Goal: Task Accomplishment & Management: Manage account settings

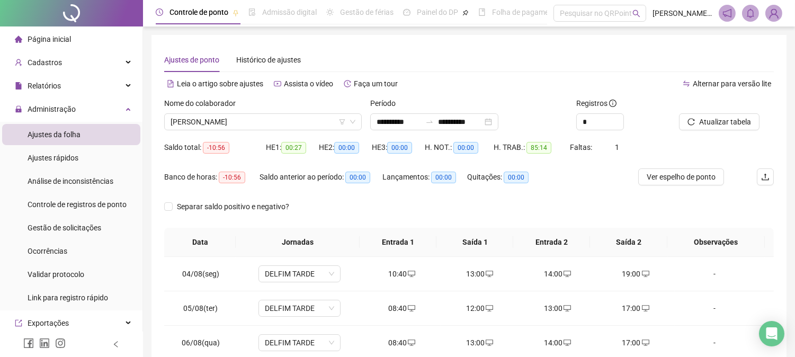
click at [69, 41] on span "Página inicial" at bounding box center [49, 39] width 43 height 8
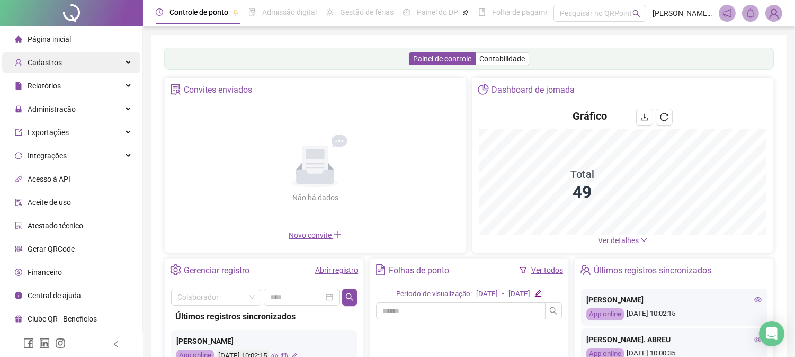
click at [134, 64] on div "Cadastros" at bounding box center [71, 62] width 138 height 21
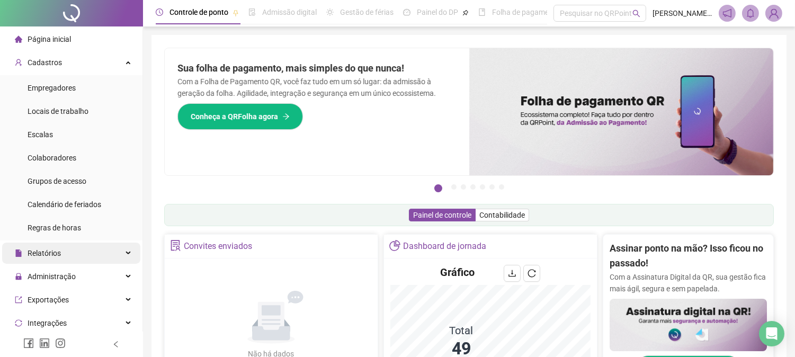
click at [118, 262] on div "Relatórios" at bounding box center [71, 253] width 138 height 21
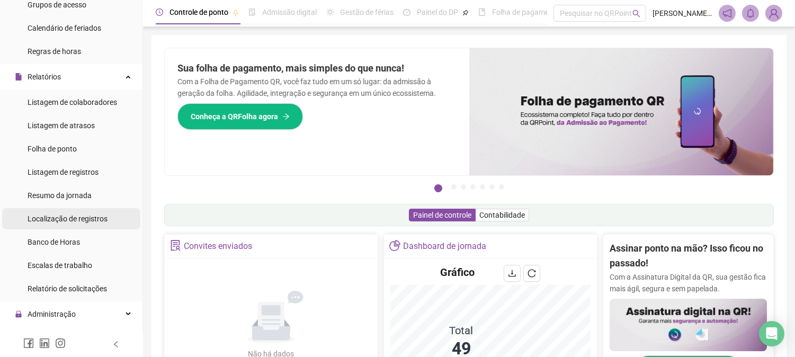
scroll to position [235, 0]
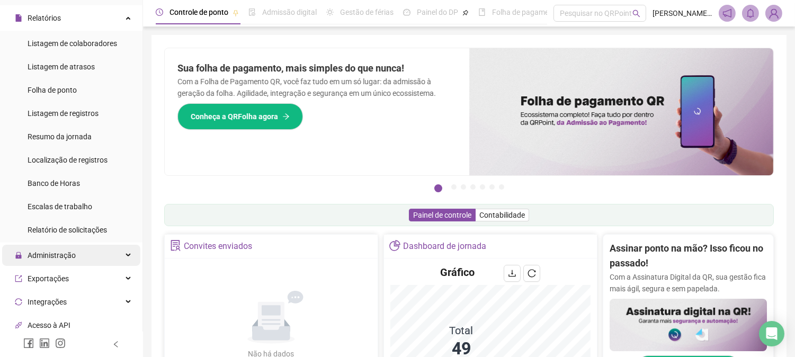
click at [112, 246] on div "Administração" at bounding box center [71, 255] width 138 height 21
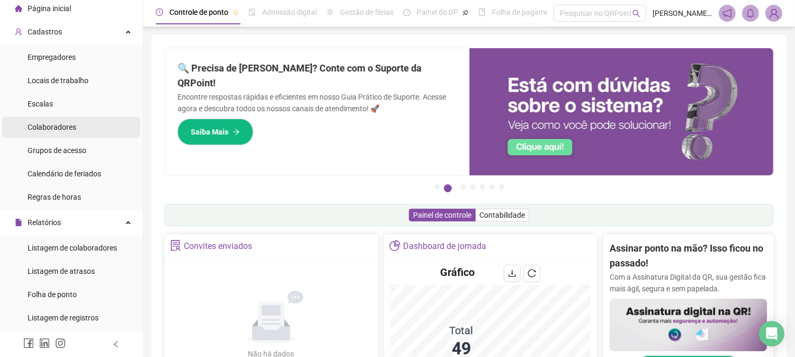
scroll to position [29, 0]
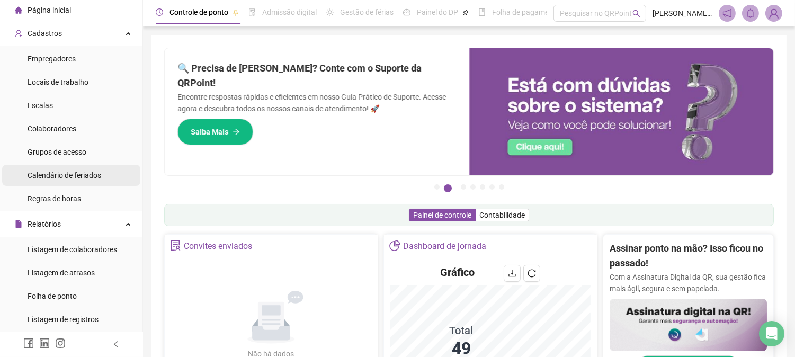
click at [87, 175] on span "Calendário de feriados" at bounding box center [65, 175] width 74 height 8
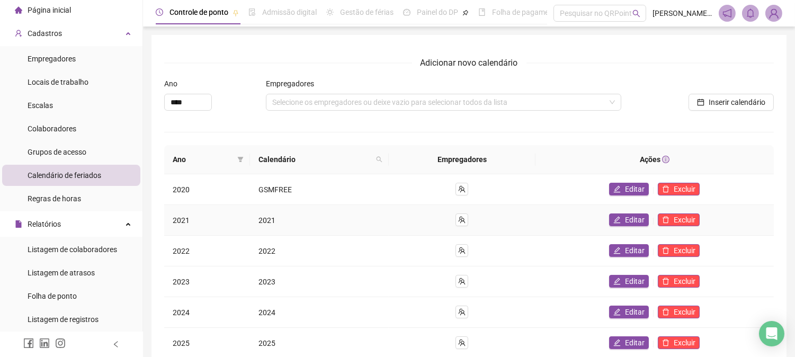
scroll to position [92, 0]
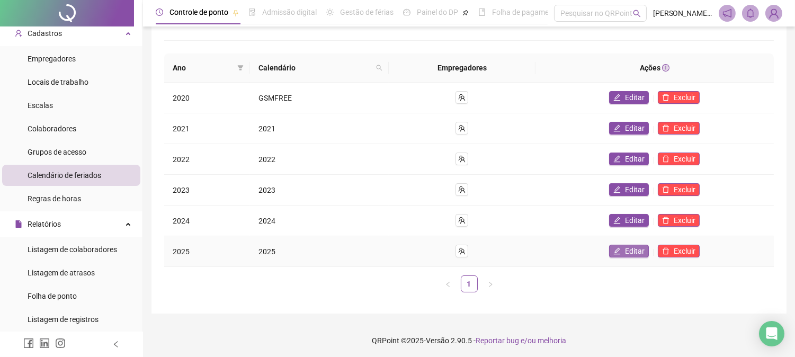
click at [629, 250] on span "Editar" at bounding box center [635, 251] width 20 height 12
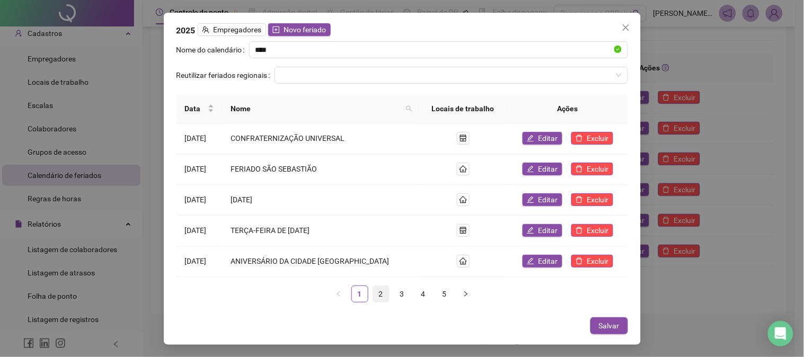
click at [384, 293] on link "2" at bounding box center [381, 294] width 16 height 16
click at [401, 293] on link "3" at bounding box center [402, 294] width 16 height 16
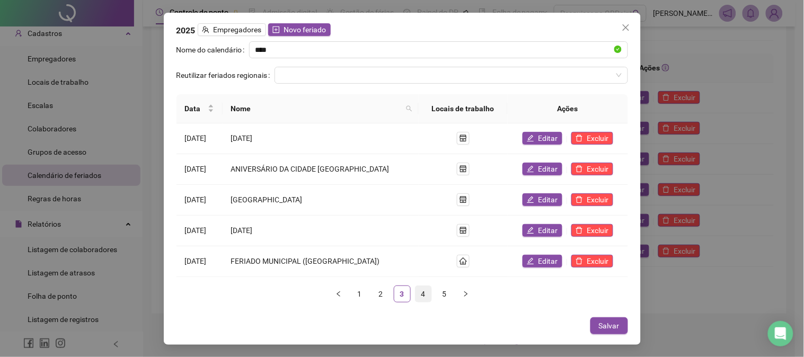
click at [422, 294] on link "4" at bounding box center [423, 294] width 16 height 16
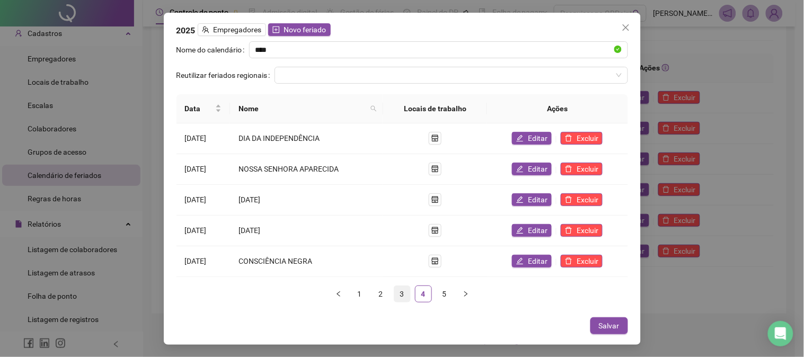
click at [403, 297] on link "3" at bounding box center [402, 294] width 16 height 16
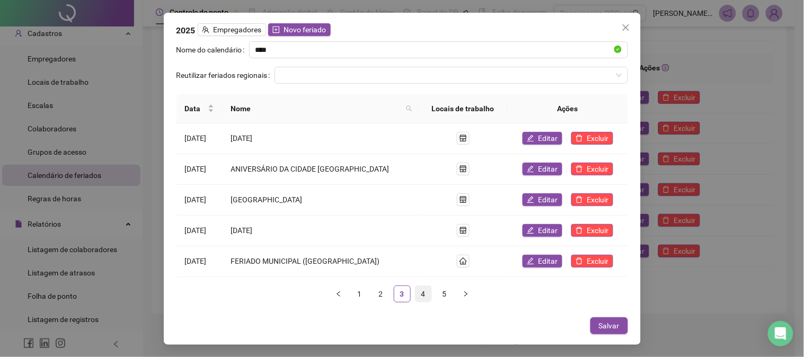
click at [423, 295] on link "4" at bounding box center [423, 294] width 16 height 16
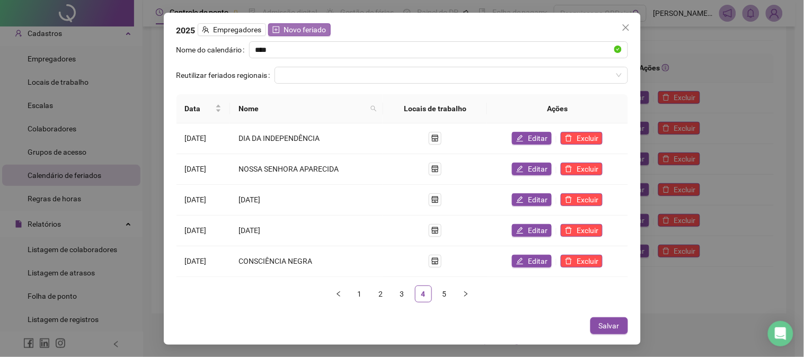
click at [306, 29] on span "Novo feriado" at bounding box center [305, 30] width 42 height 12
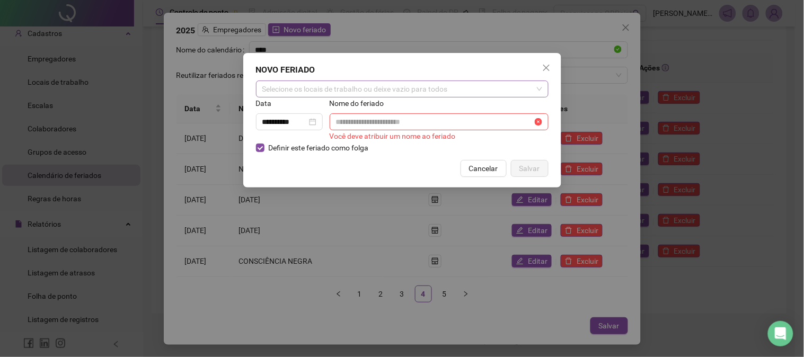
click at [527, 88] on div "Selecione os locais de trabalho ou deixe vazio para todos" at bounding box center [402, 89] width 292 height 17
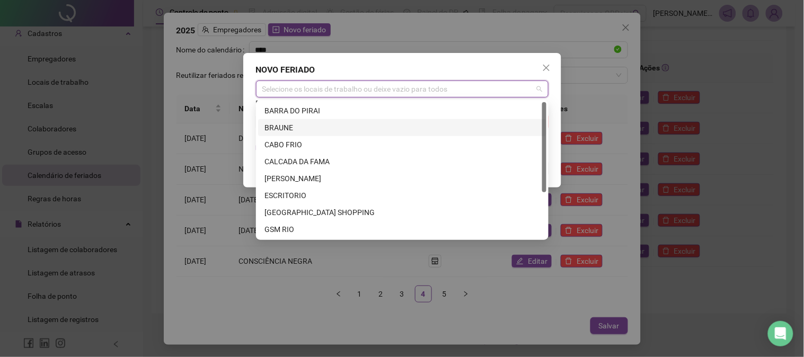
click at [305, 129] on div "BRAUNE" at bounding box center [402, 128] width 276 height 12
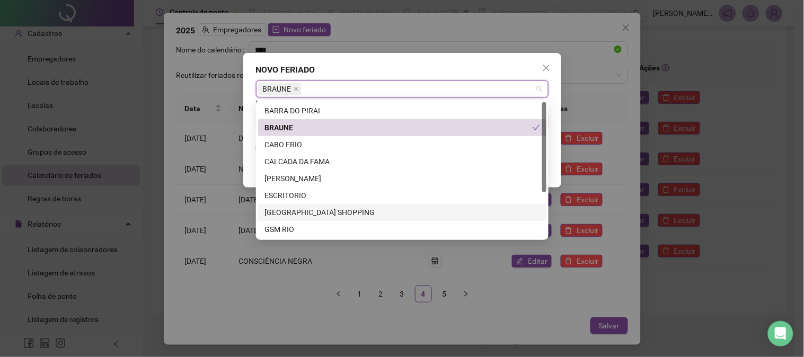
click at [314, 213] on div "[GEOGRAPHIC_DATA] SHOPPING" at bounding box center [402, 213] width 276 height 12
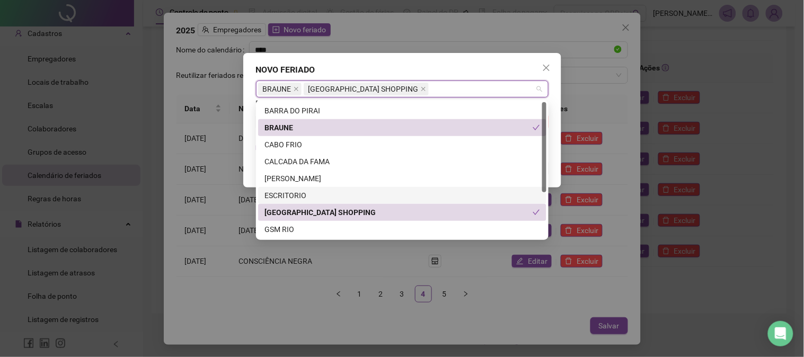
click at [302, 196] on div "ESCRITORIO" at bounding box center [402, 196] width 276 height 12
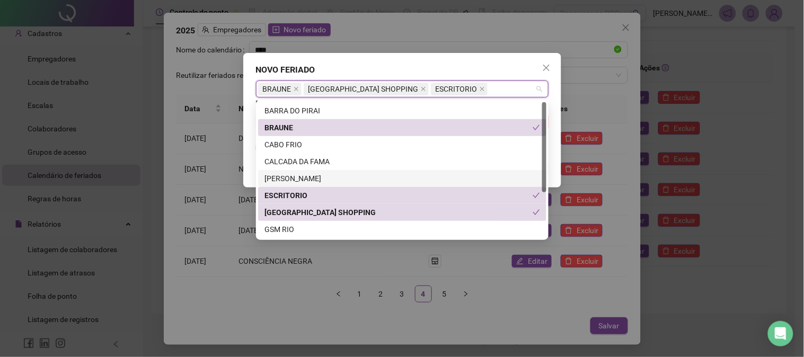
click at [303, 179] on div "[PERSON_NAME]" at bounding box center [402, 179] width 276 height 12
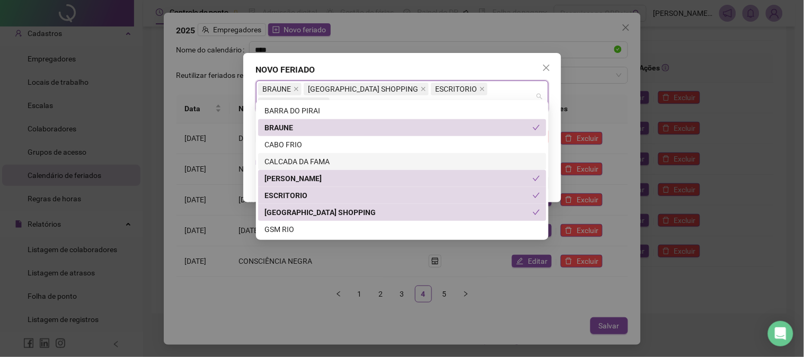
click at [308, 162] on div "CALCADA DA FAMA" at bounding box center [402, 162] width 276 height 12
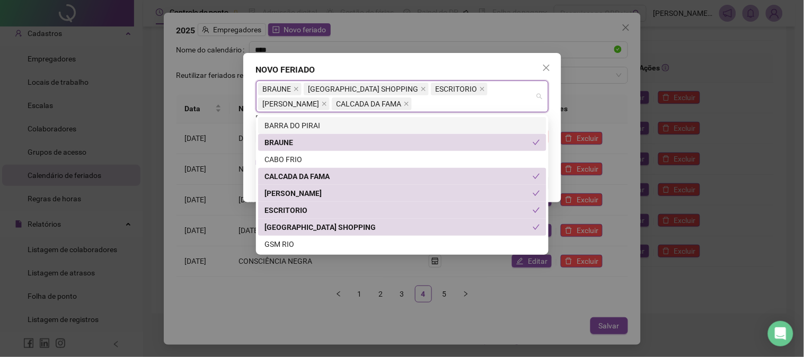
click at [513, 62] on div "**********" at bounding box center [402, 127] width 318 height 149
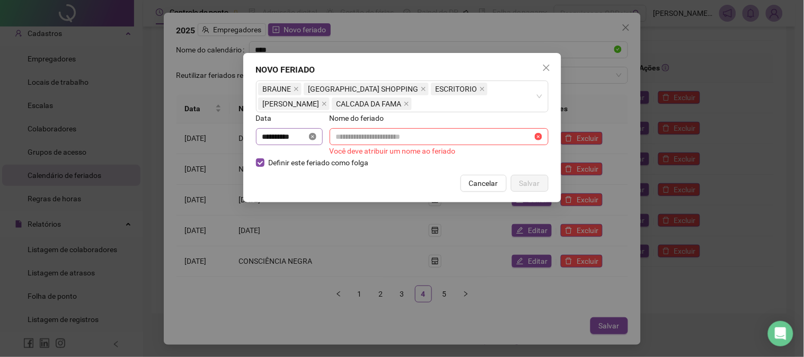
click at [316, 138] on icon "close-circle" at bounding box center [312, 136] width 7 height 7
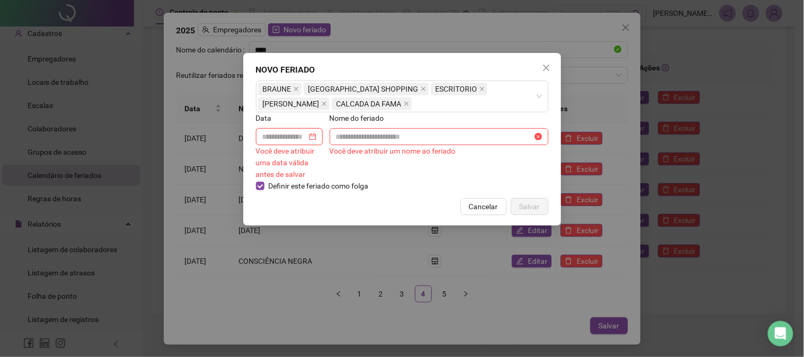
click at [285, 135] on input at bounding box center [284, 137] width 45 height 12
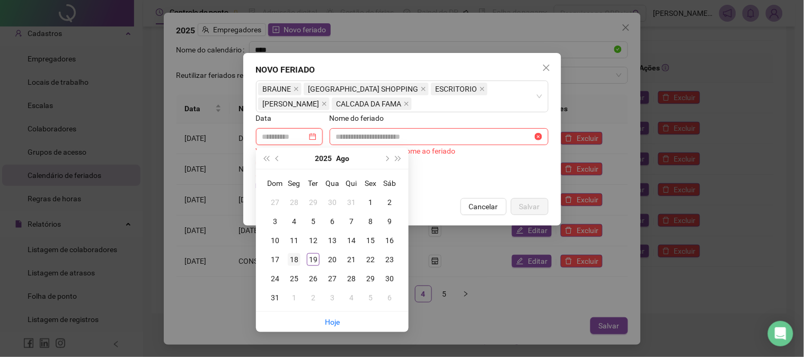
type input "**********"
click at [298, 260] on div "18" at bounding box center [294, 259] width 13 height 13
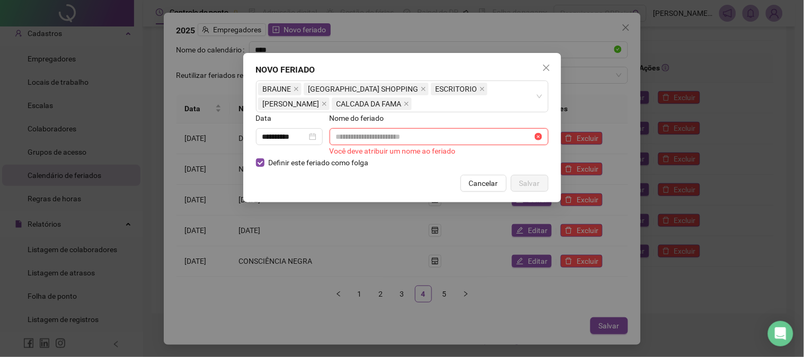
click at [382, 139] on input "text" at bounding box center [434, 137] width 197 height 12
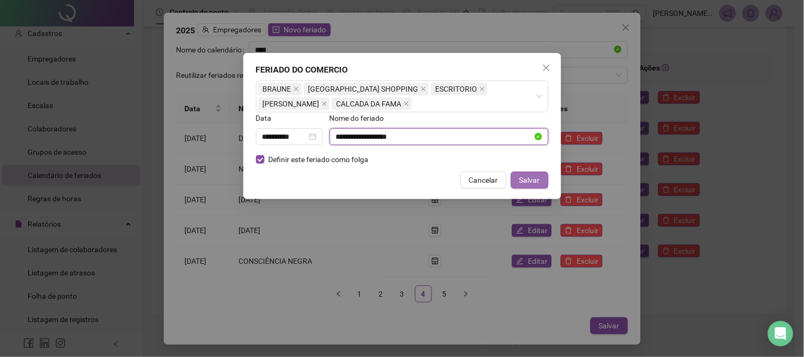
type input "**********"
click at [527, 179] on span "Salvar" at bounding box center [529, 180] width 21 height 12
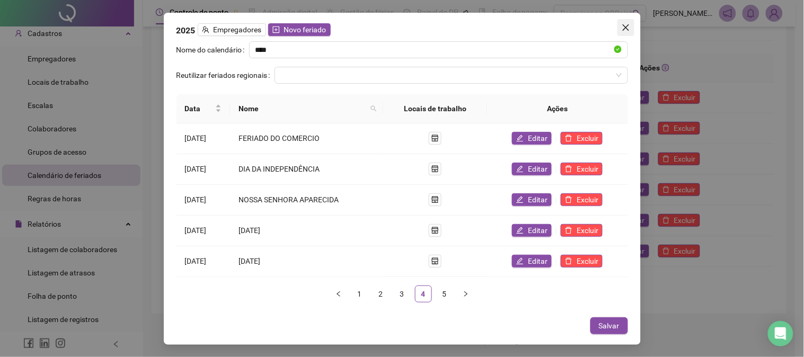
click at [624, 32] on icon "close" at bounding box center [626, 27] width 8 height 8
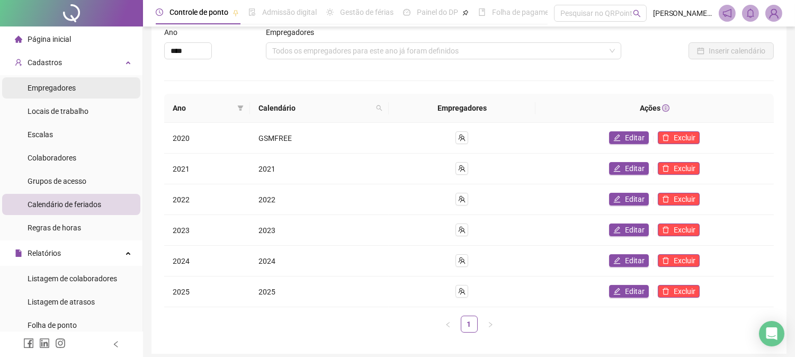
scroll to position [0, 0]
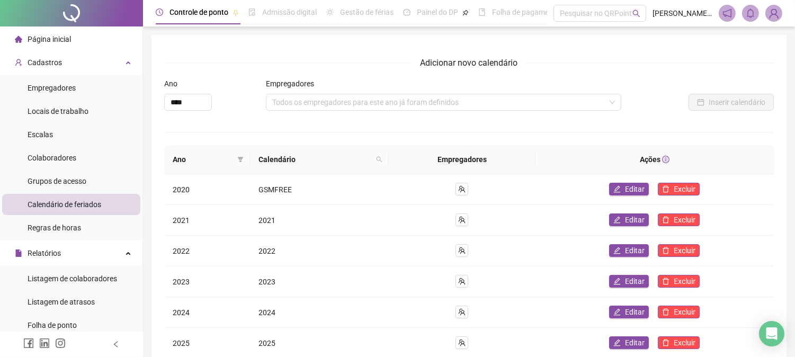
click at [57, 42] on span "Página inicial" at bounding box center [49, 39] width 43 height 8
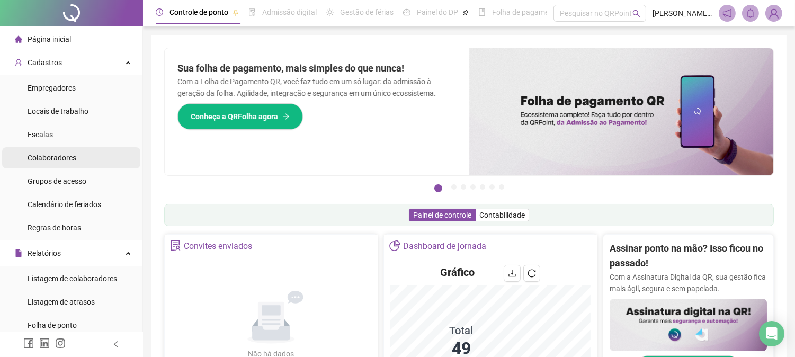
click at [75, 162] on span "Colaboradores" at bounding box center [52, 158] width 49 height 8
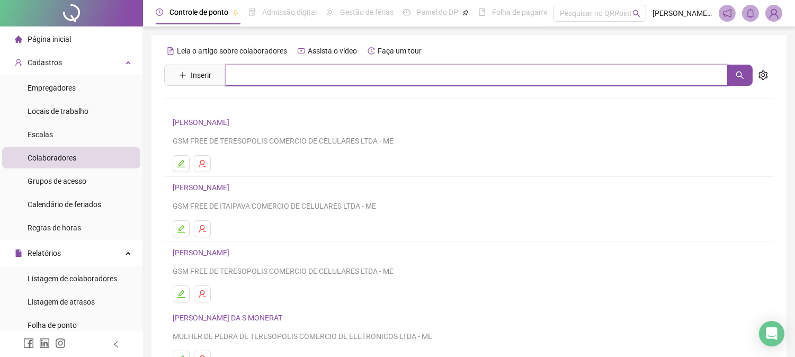
click at [251, 78] on input "text" at bounding box center [477, 75] width 502 height 21
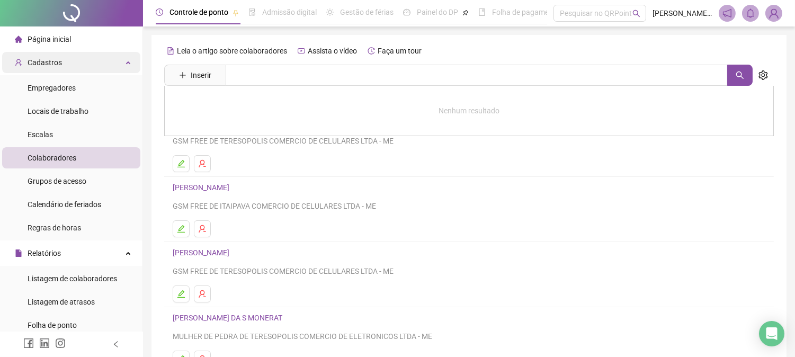
click at [111, 59] on div "Cadastros" at bounding box center [71, 62] width 138 height 21
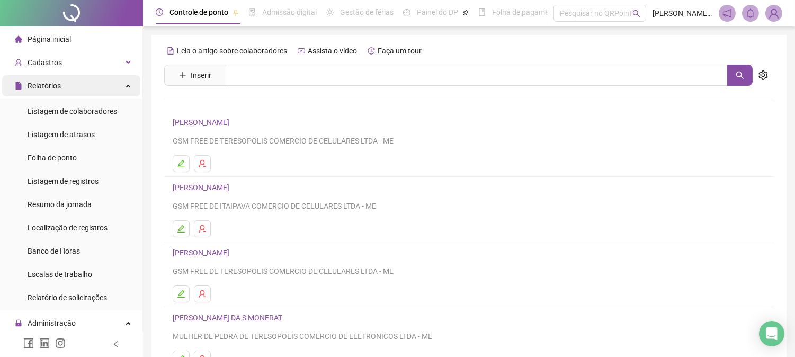
click at [111, 88] on div "Relatórios" at bounding box center [71, 85] width 138 height 21
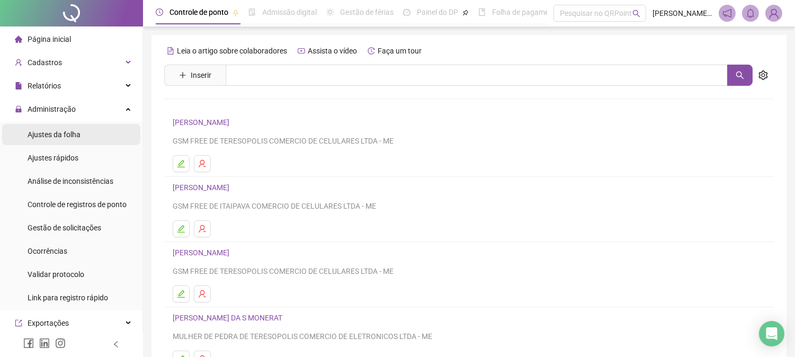
click at [67, 134] on span "Ajustes da folha" at bounding box center [54, 134] width 53 height 8
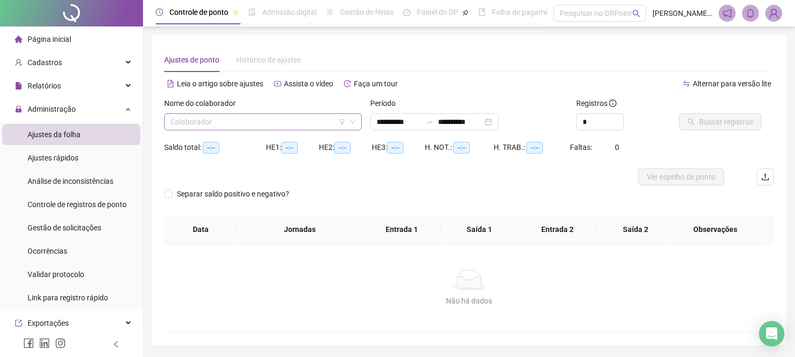
type input "**********"
click at [273, 128] on input "search" at bounding box center [258, 122] width 175 height 16
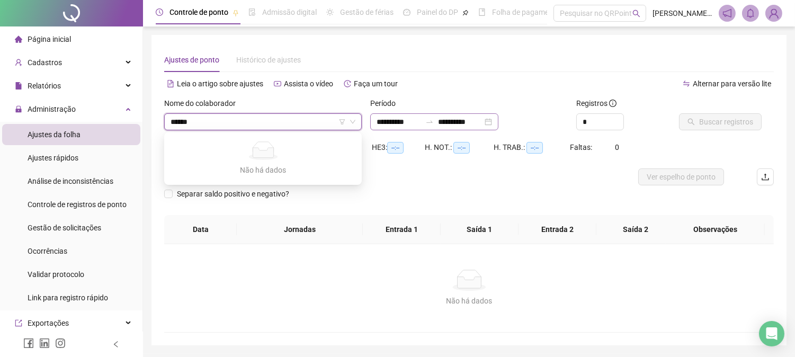
type input "*******"
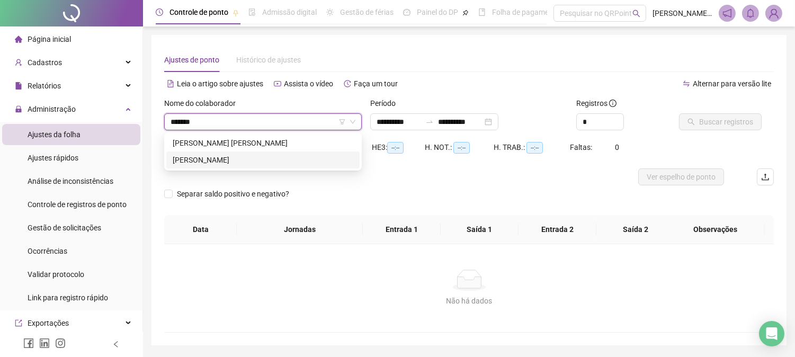
click at [254, 161] on div "[PERSON_NAME]" at bounding box center [263, 160] width 181 height 12
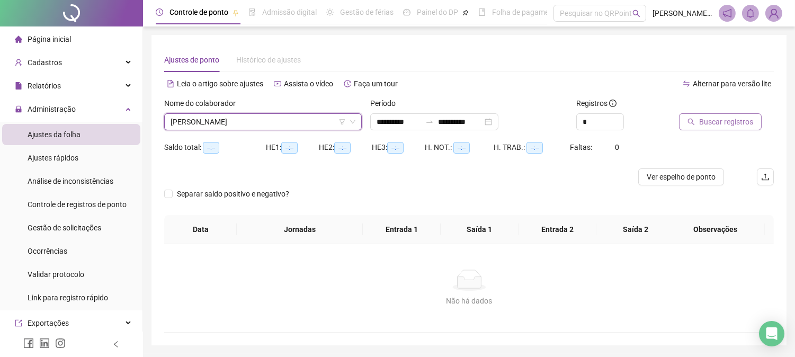
click at [726, 120] on span "Buscar registros" at bounding box center [726, 122] width 54 height 12
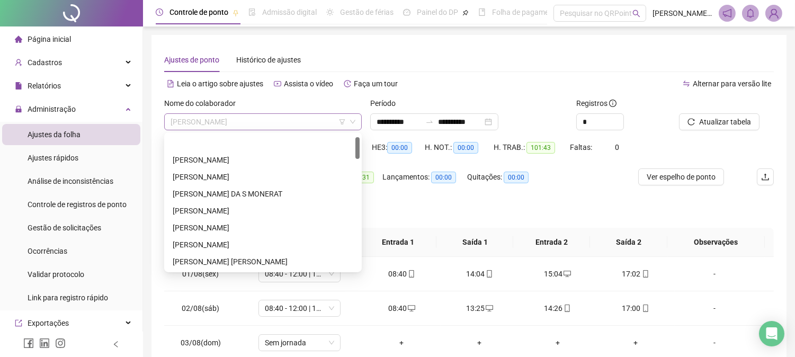
click at [308, 122] on span "[PERSON_NAME]" at bounding box center [263, 122] width 185 height 16
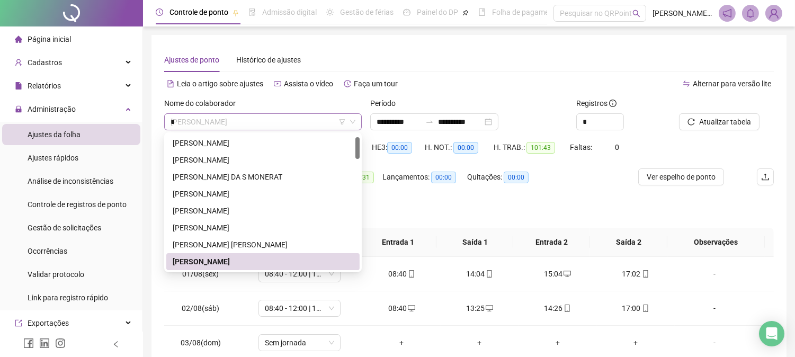
type input "**"
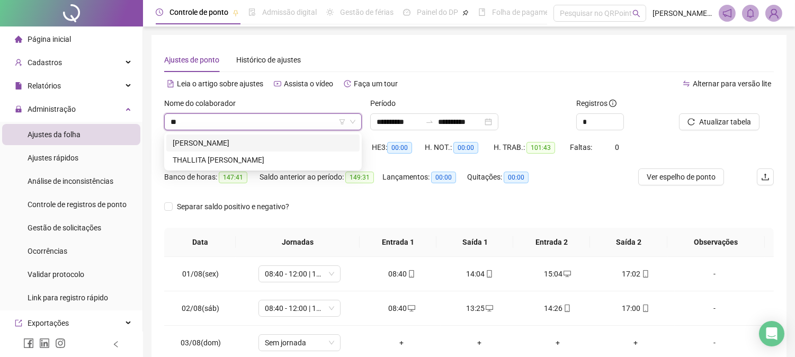
scroll to position [0, 0]
click at [257, 156] on div "THALLITA [PERSON_NAME]" at bounding box center [263, 160] width 181 height 12
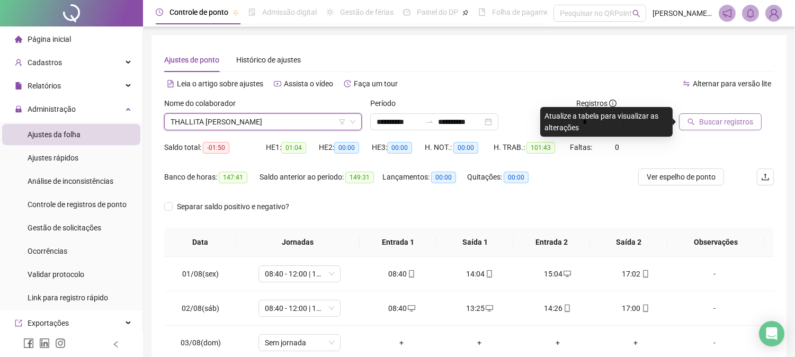
click at [743, 122] on span "Buscar registros" at bounding box center [726, 122] width 54 height 12
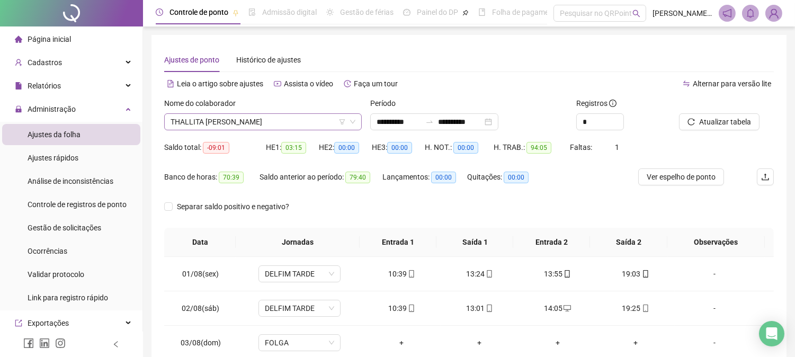
click at [276, 123] on span "THALLITA [PERSON_NAME]" at bounding box center [263, 122] width 185 height 16
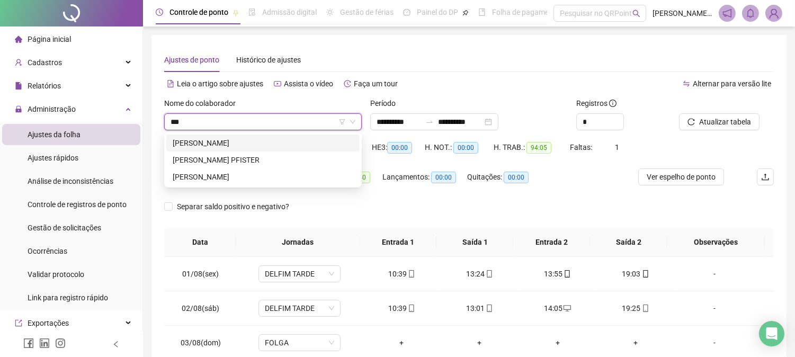
type input "****"
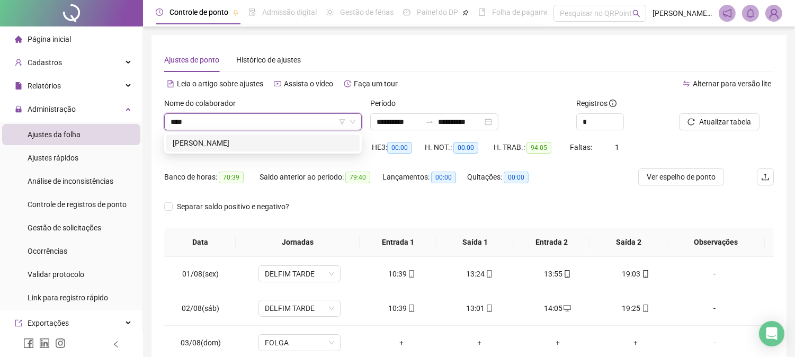
click at [240, 141] on div "[PERSON_NAME]" at bounding box center [263, 143] width 181 height 12
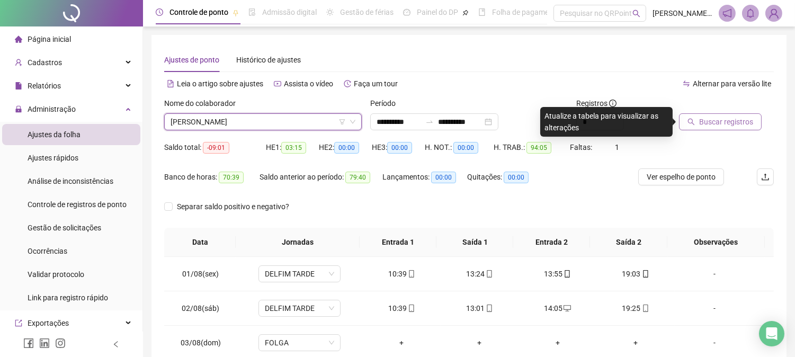
click at [700, 125] on span "Buscar registros" at bounding box center [726, 122] width 54 height 12
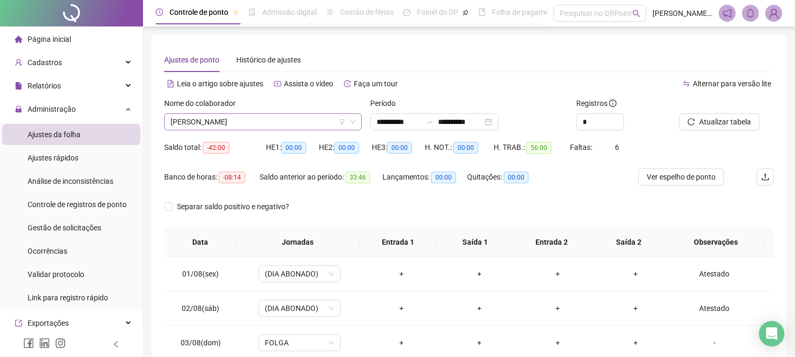
click at [270, 125] on span "[PERSON_NAME]" at bounding box center [263, 122] width 185 height 16
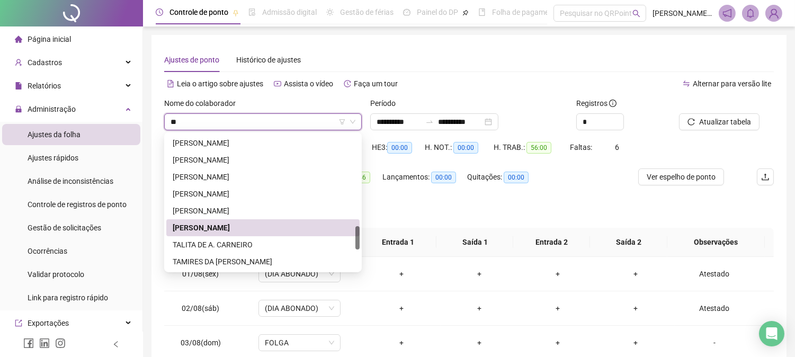
scroll to position [237, 0]
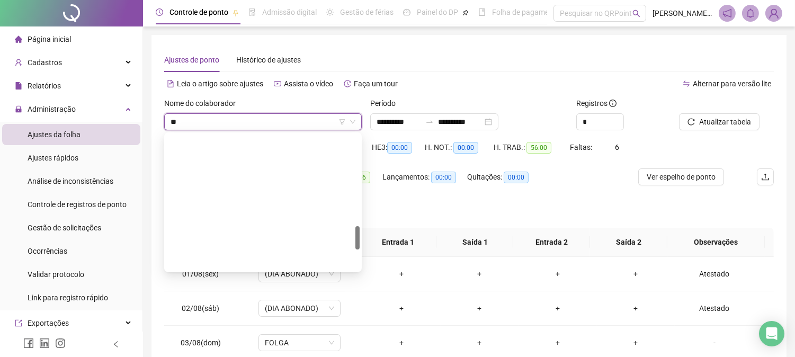
type input "***"
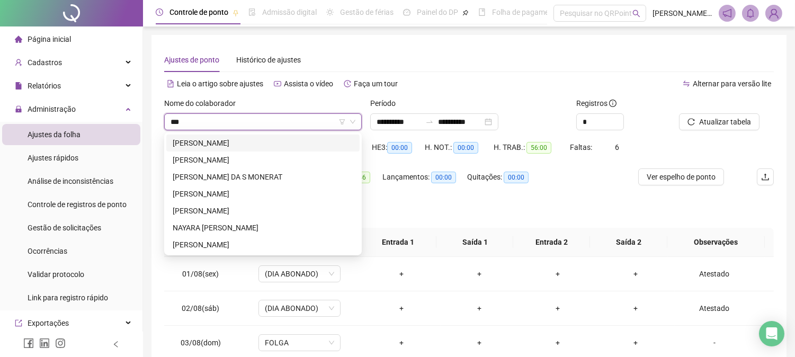
scroll to position [0, 0]
click at [257, 145] on div "[PERSON_NAME]" at bounding box center [263, 143] width 181 height 12
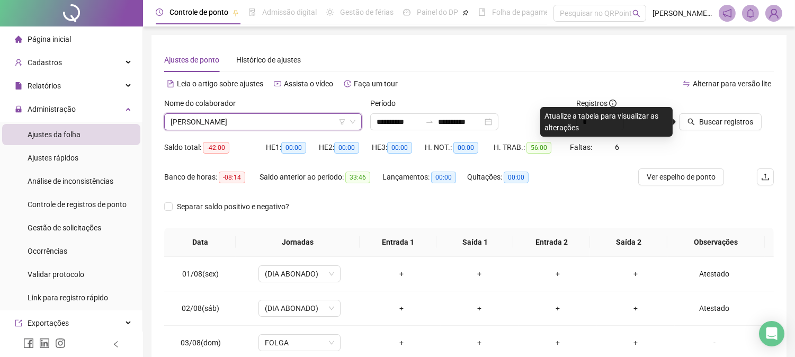
click at [270, 114] on span "[PERSON_NAME]" at bounding box center [263, 122] width 185 height 16
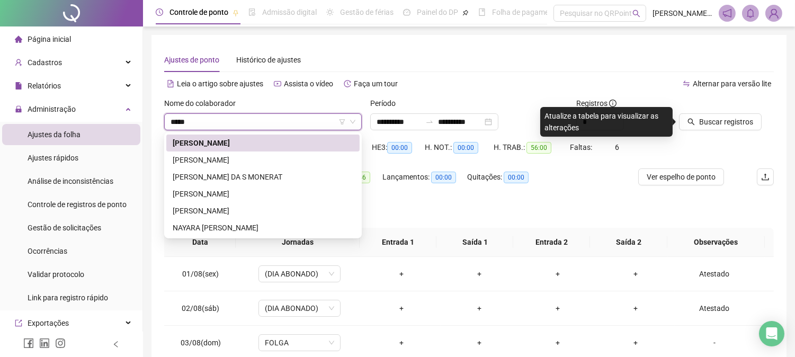
type input "******"
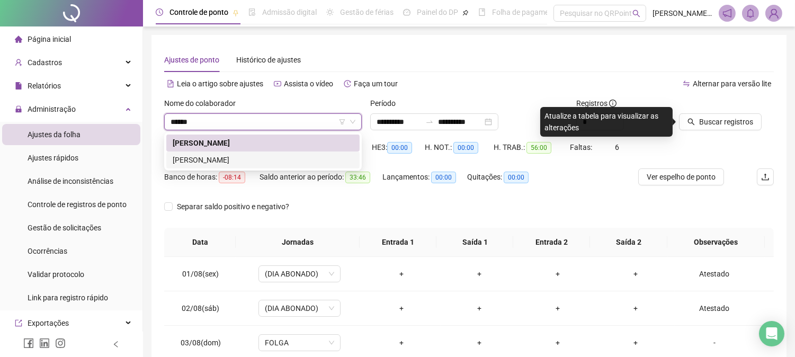
click at [253, 157] on div "[PERSON_NAME]" at bounding box center [263, 160] width 181 height 12
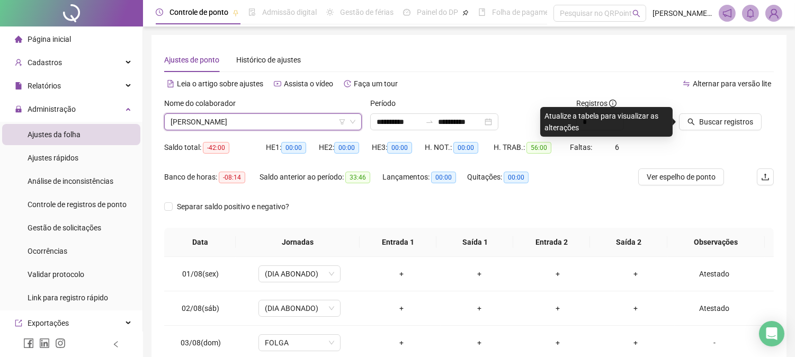
click at [719, 112] on div at bounding box center [713, 105] width 68 height 16
click at [719, 118] on span "Buscar registros" at bounding box center [726, 122] width 54 height 12
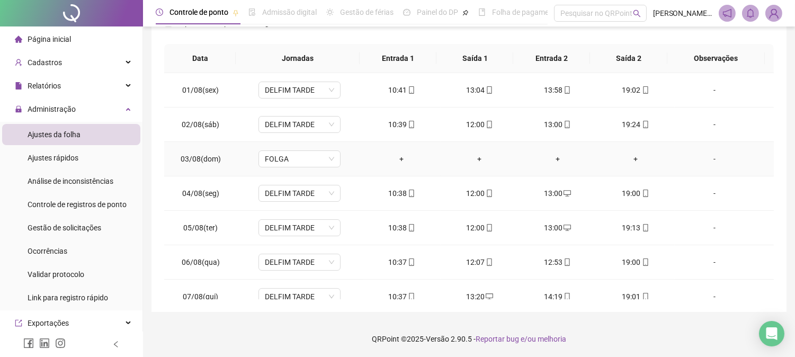
scroll to position [7, 0]
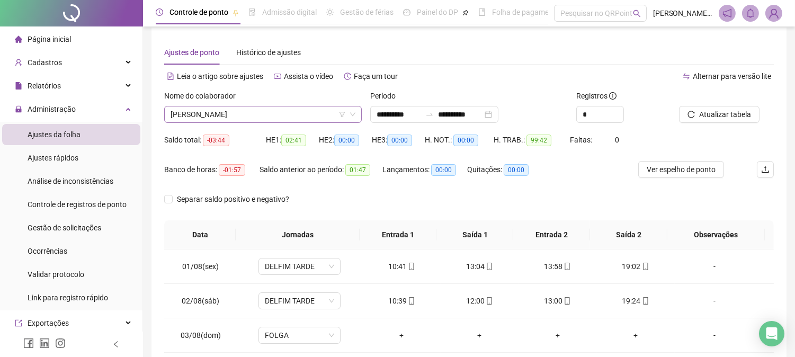
click at [277, 118] on span "[PERSON_NAME]" at bounding box center [263, 115] width 185 height 16
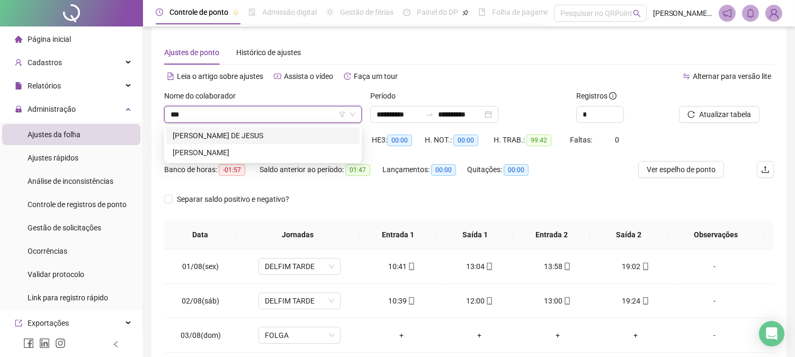
type input "****"
click at [219, 152] on div "[PERSON_NAME]" at bounding box center [263, 153] width 181 height 12
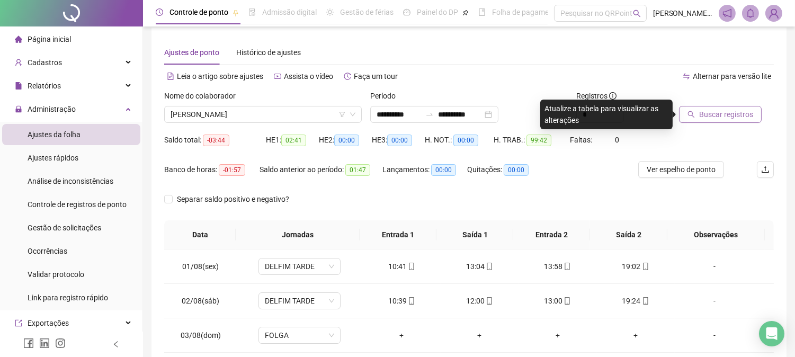
click at [737, 112] on span "Buscar registros" at bounding box center [726, 115] width 54 height 12
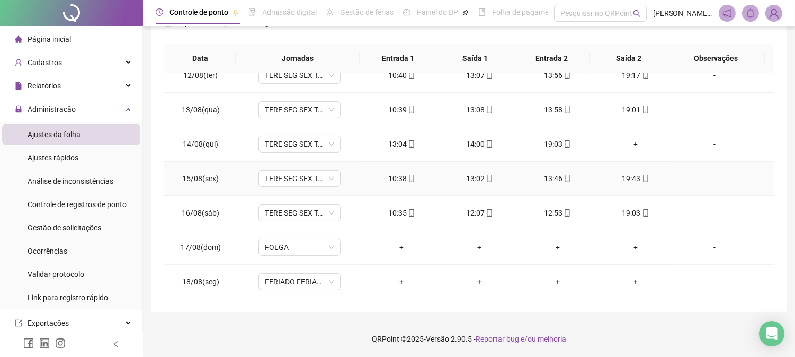
scroll to position [0, 0]
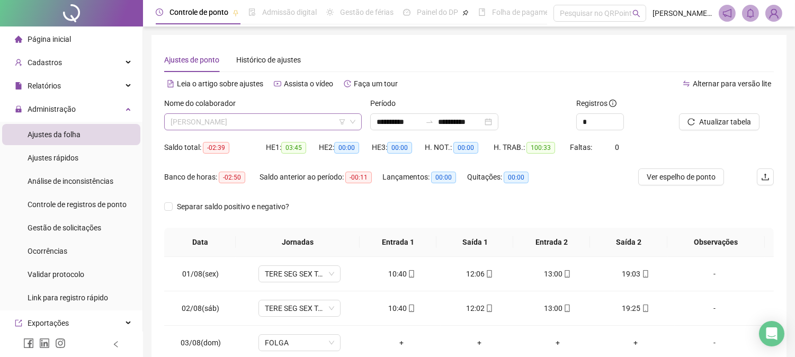
click at [300, 122] on span "[PERSON_NAME]" at bounding box center [263, 122] width 185 height 16
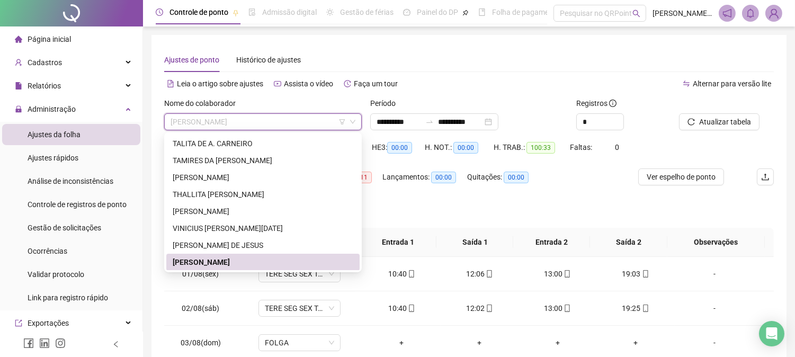
click at [500, 81] on div "Alternar para versão lite" at bounding box center [621, 83] width 305 height 17
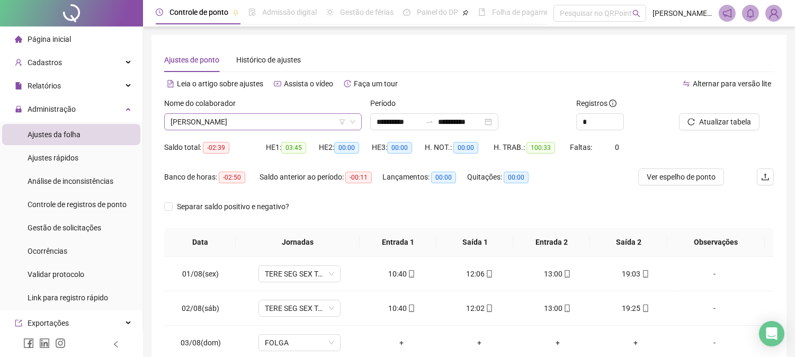
click at [310, 120] on span "[PERSON_NAME]" at bounding box center [263, 122] width 185 height 16
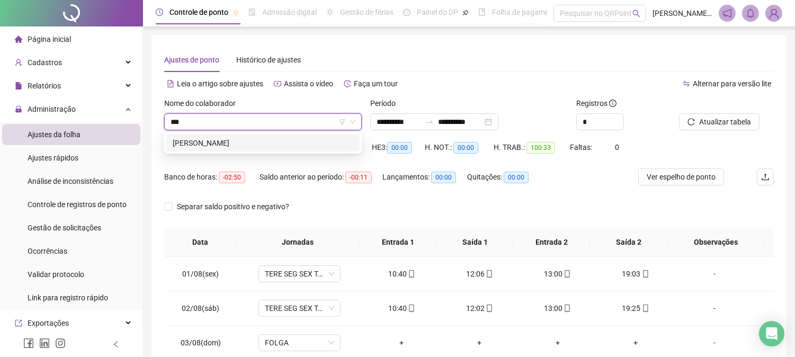
type input "****"
click at [227, 141] on div "[PERSON_NAME]" at bounding box center [263, 143] width 181 height 12
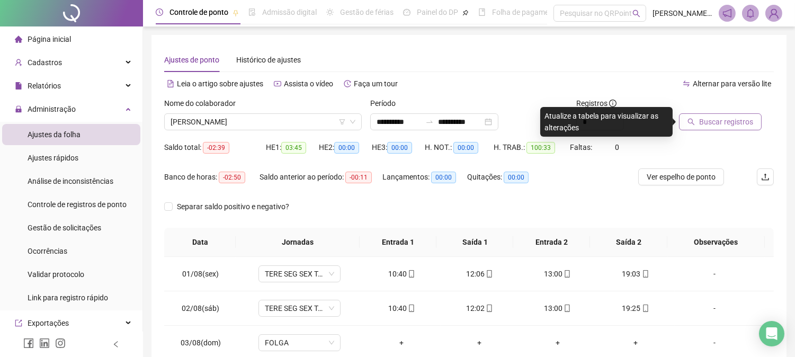
click at [714, 121] on span "Buscar registros" at bounding box center [726, 122] width 54 height 12
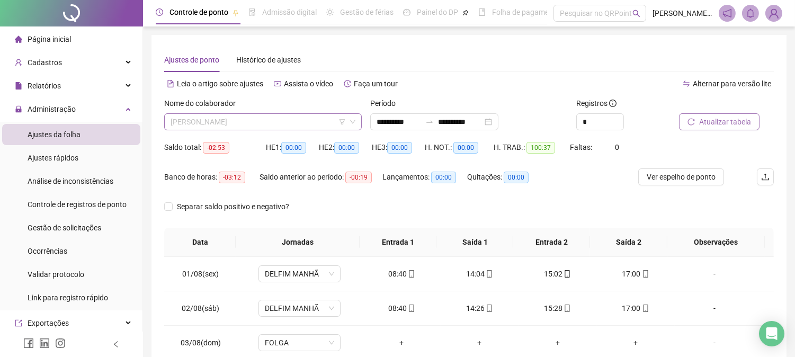
click at [288, 129] on span "[PERSON_NAME]" at bounding box center [263, 122] width 185 height 16
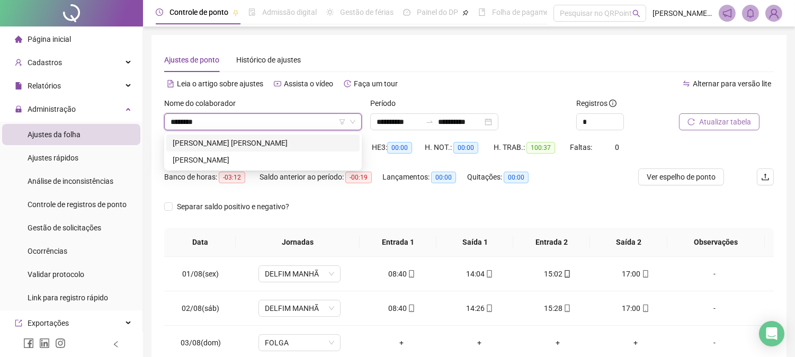
type input "*********"
click at [276, 147] on div "[PERSON_NAME] [PERSON_NAME]" at bounding box center [263, 143] width 181 height 12
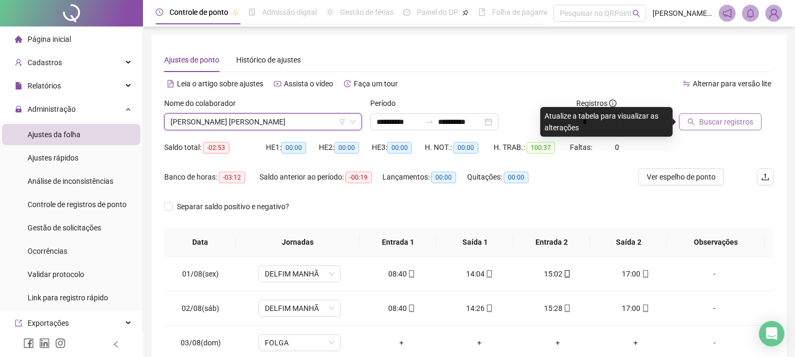
click at [714, 119] on span "Buscar registros" at bounding box center [726, 122] width 54 height 12
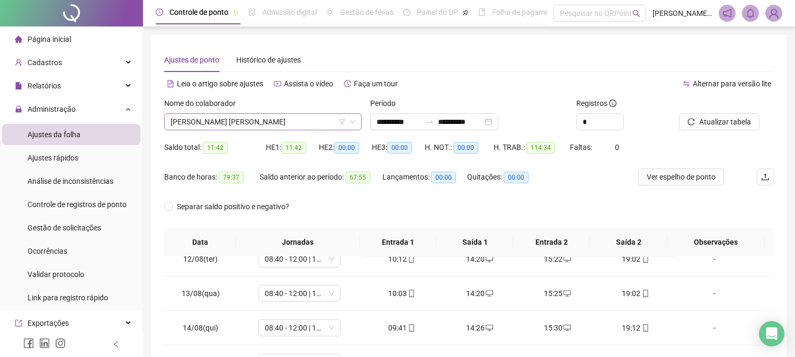
click at [324, 123] on span "[PERSON_NAME] [PERSON_NAME]" at bounding box center [263, 122] width 185 height 16
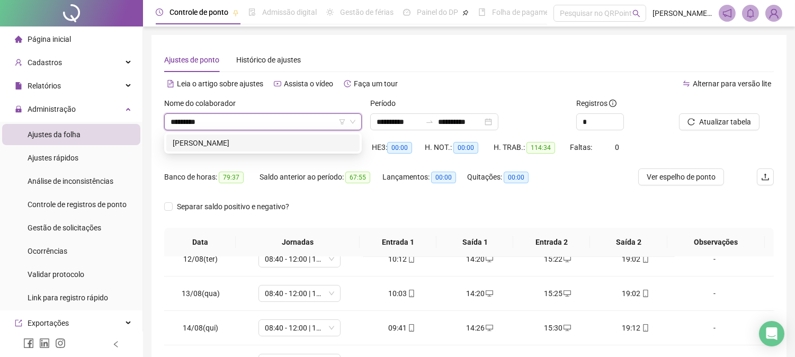
type input "**********"
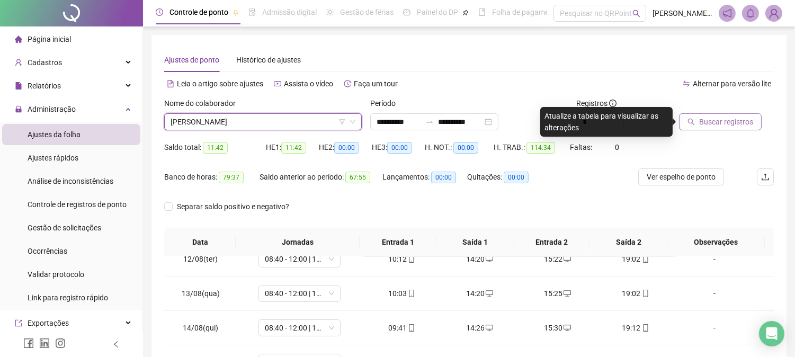
click at [741, 122] on span "Buscar registros" at bounding box center [726, 122] width 54 height 12
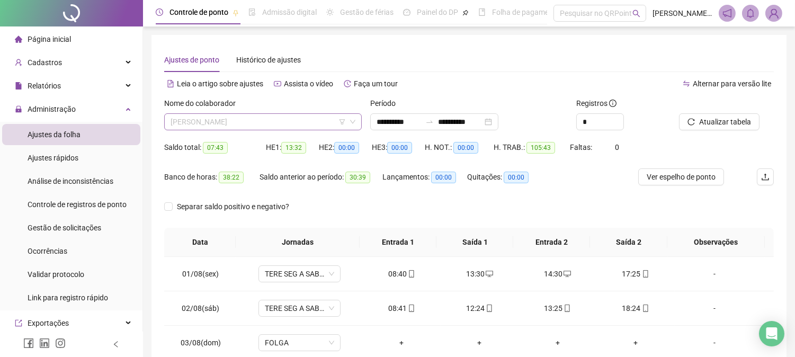
click at [322, 120] on span "[PERSON_NAME]" at bounding box center [263, 122] width 185 height 16
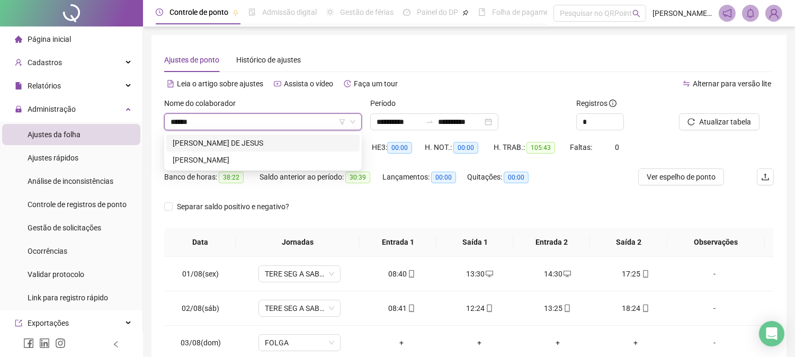
type input "*******"
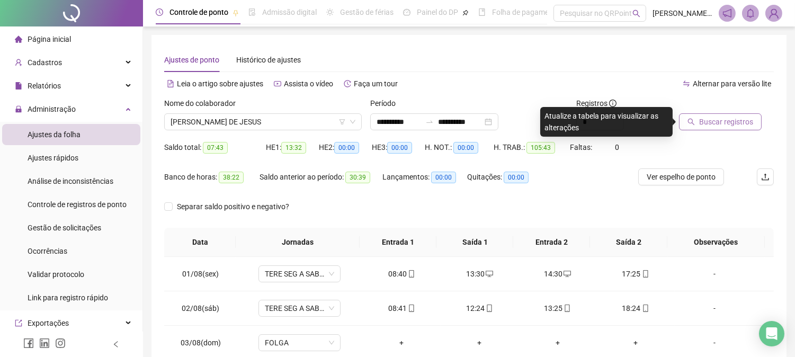
click at [721, 124] on span "Buscar registros" at bounding box center [726, 122] width 54 height 12
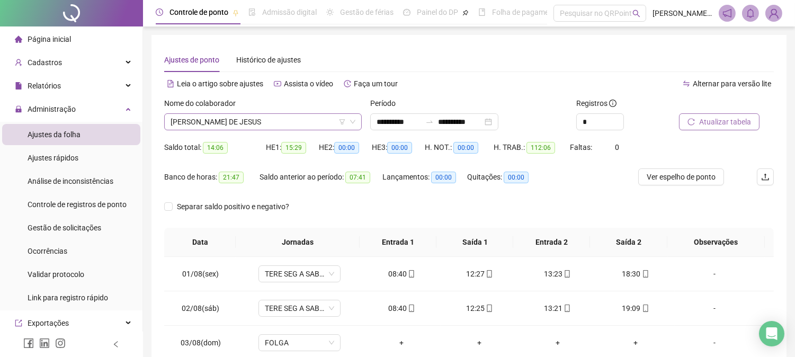
click at [322, 119] on span "[PERSON_NAME] DE JESUS" at bounding box center [263, 122] width 185 height 16
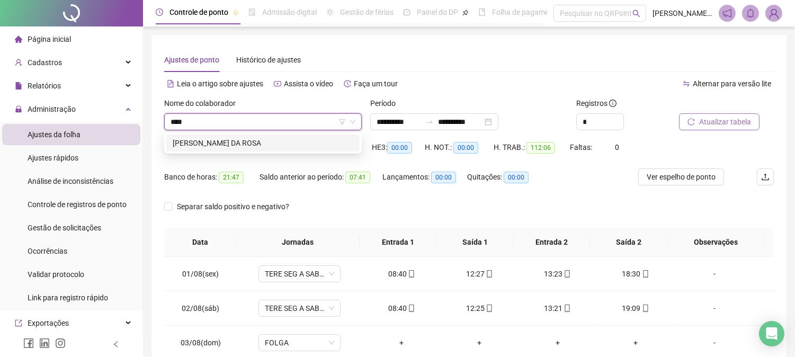
type input "*****"
click at [251, 145] on div "[PERSON_NAME] DA ROSA" at bounding box center [263, 143] width 181 height 12
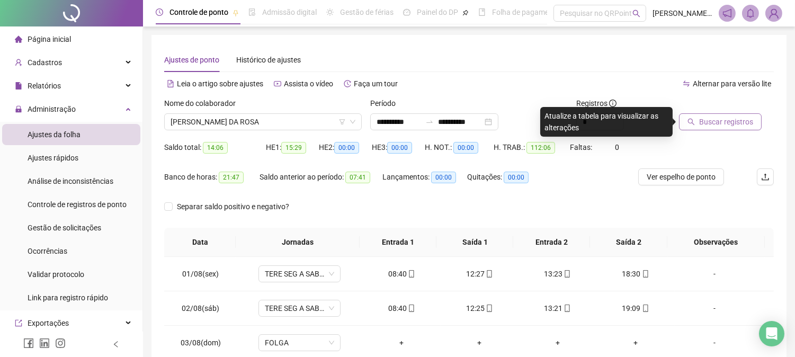
click at [728, 125] on span "Buscar registros" at bounding box center [726, 122] width 54 height 12
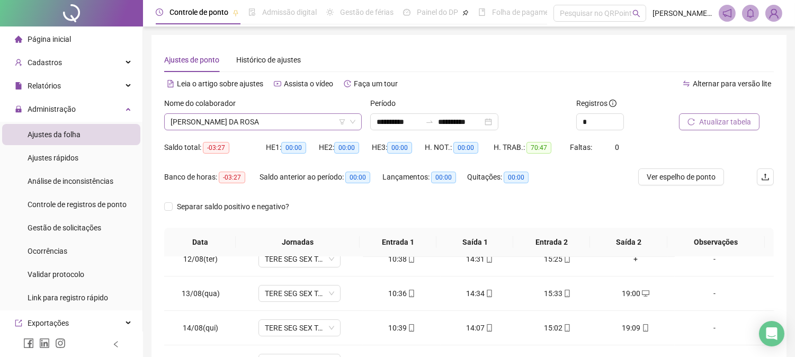
click at [280, 119] on span "[PERSON_NAME] DA ROSA" at bounding box center [263, 122] width 185 height 16
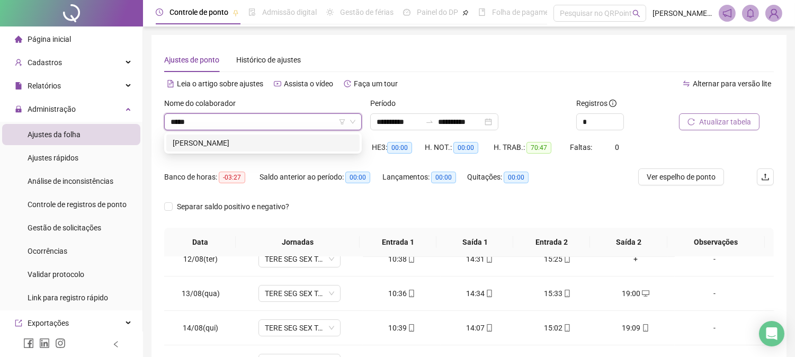
type input "******"
click at [269, 139] on div "[PERSON_NAME]" at bounding box center [263, 143] width 181 height 12
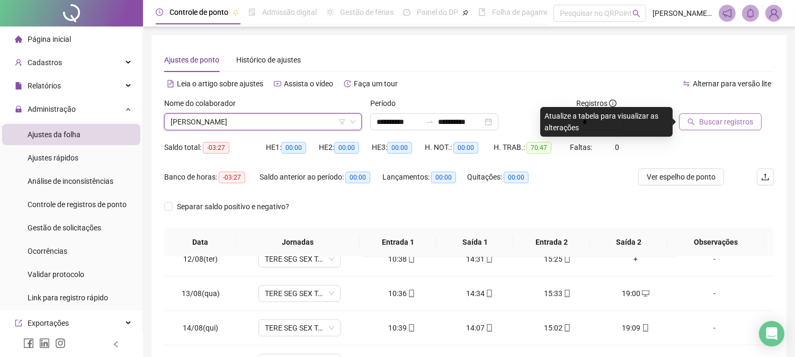
click at [737, 124] on span "Buscar registros" at bounding box center [726, 122] width 54 height 12
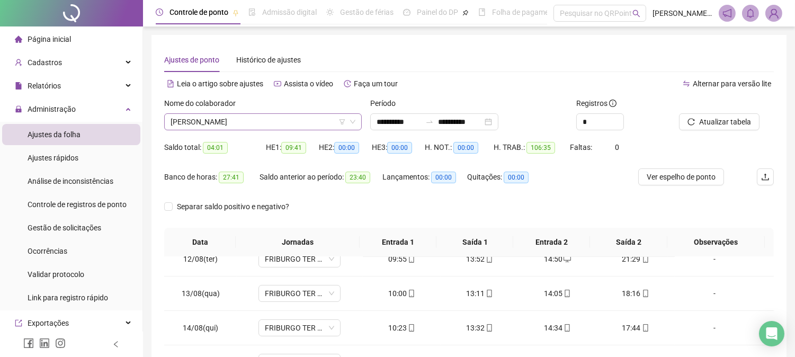
click at [324, 122] on span "[PERSON_NAME]" at bounding box center [263, 122] width 185 height 16
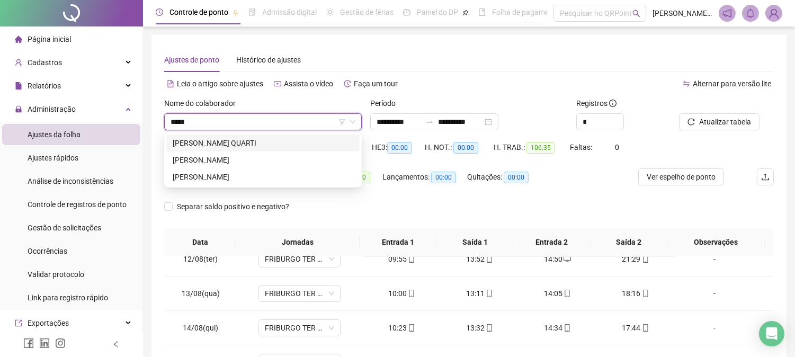
type input "******"
click at [251, 142] on div "[PERSON_NAME] QUARTI" at bounding box center [263, 143] width 181 height 12
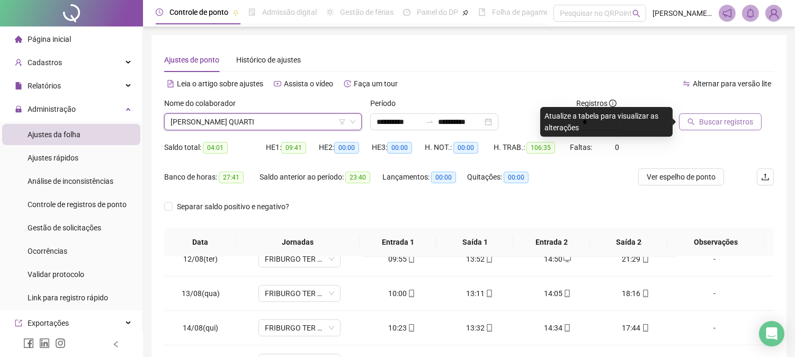
click at [724, 117] on span "Buscar registros" at bounding box center [726, 122] width 54 height 12
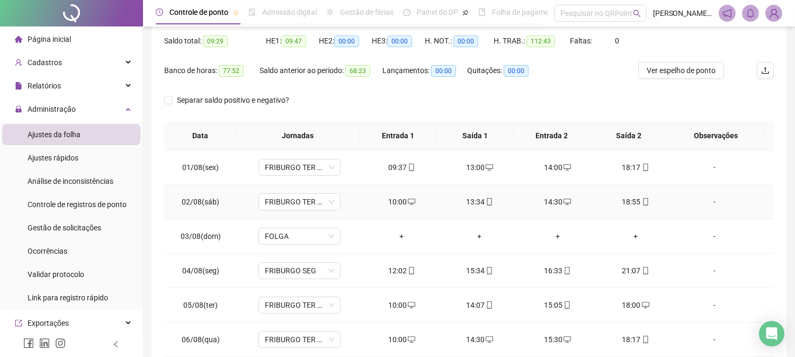
scroll to position [7, 0]
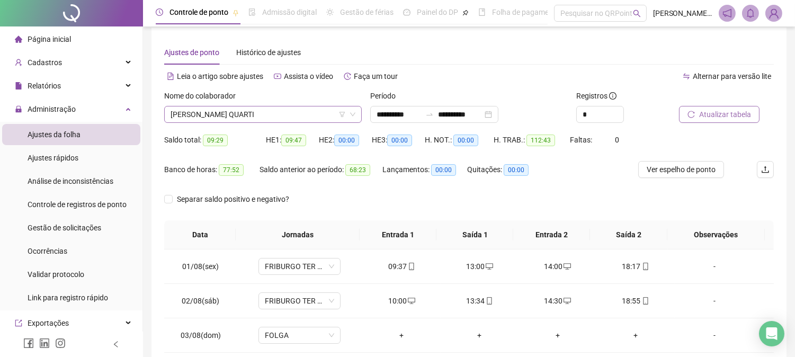
click at [288, 116] on span "[PERSON_NAME] QUARTI" at bounding box center [263, 115] width 185 height 16
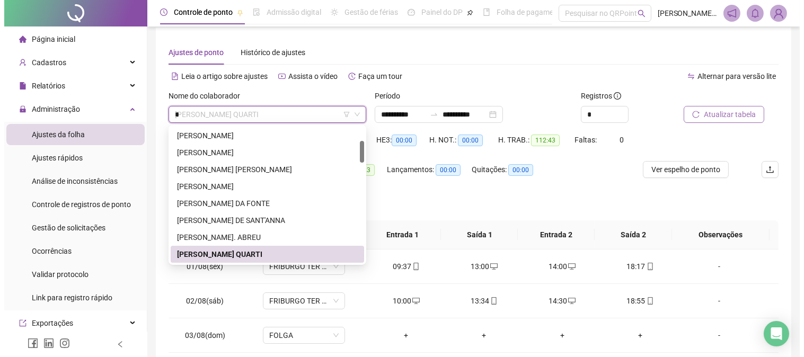
scroll to position [0, 0]
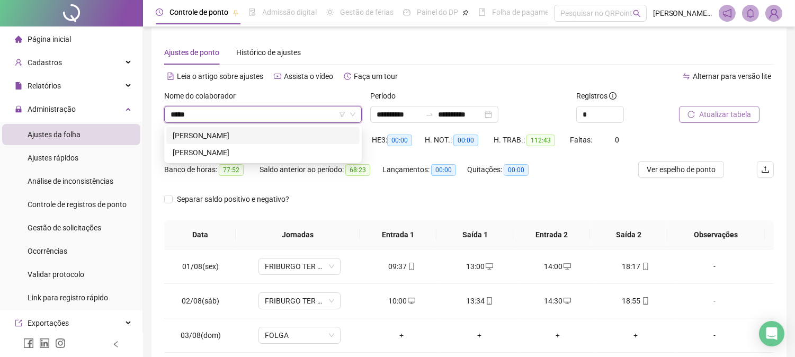
type input "******"
click at [245, 129] on div "[PERSON_NAME]" at bounding box center [262, 135] width 193 height 17
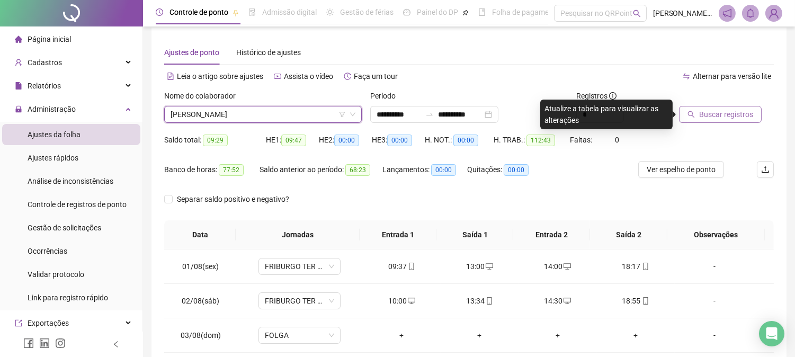
click at [744, 117] on span "Buscar registros" at bounding box center [726, 115] width 54 height 12
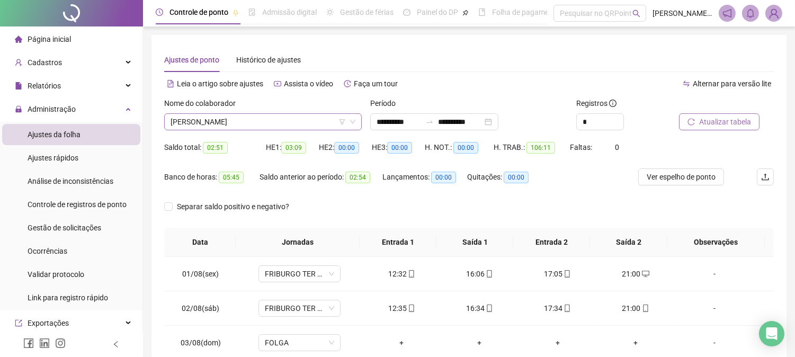
click at [324, 123] on span "[PERSON_NAME]" at bounding box center [263, 122] width 185 height 16
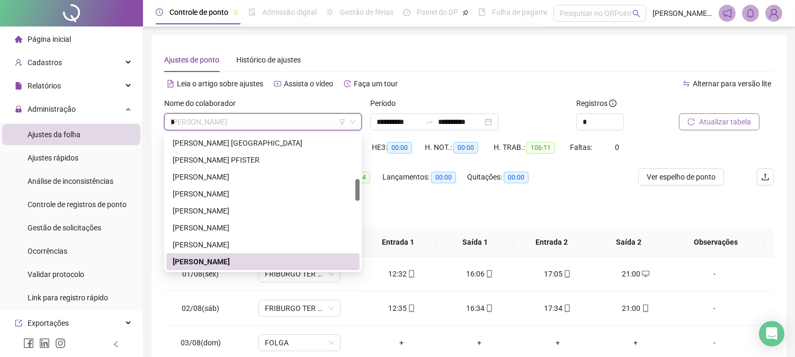
scroll to position [34, 0]
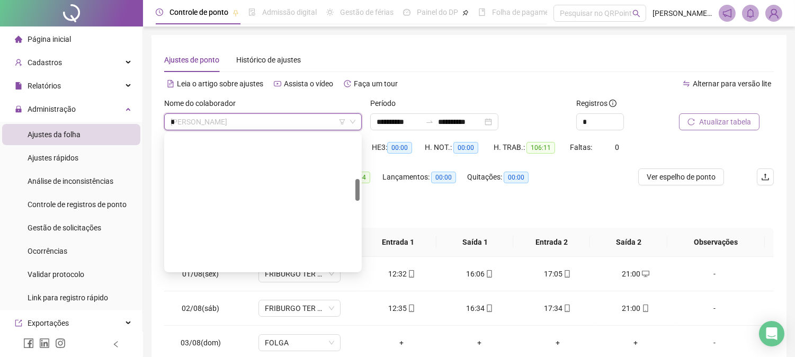
type input "**"
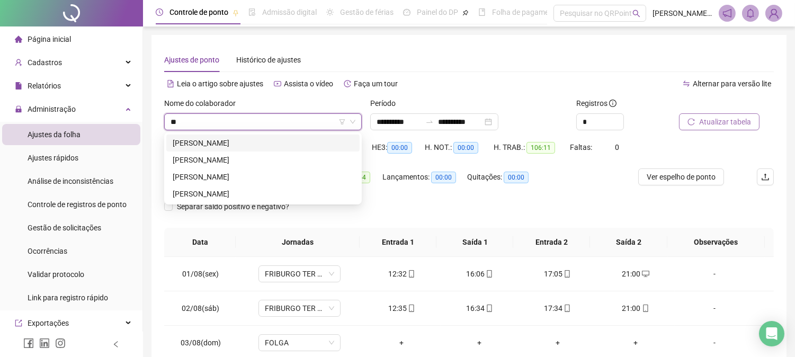
scroll to position [0, 0]
click at [223, 161] on div "[PERSON_NAME]" at bounding box center [263, 160] width 181 height 12
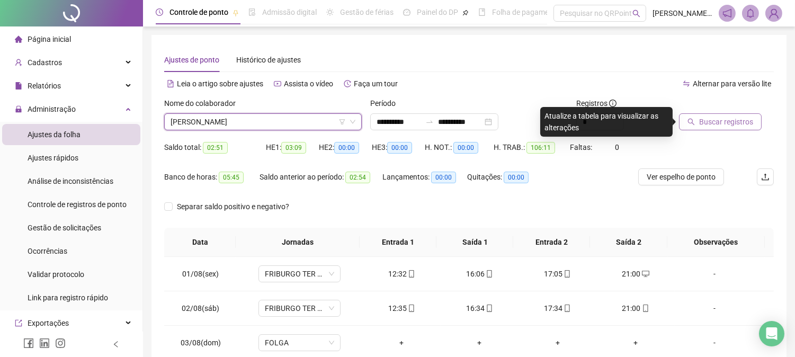
click at [737, 121] on span "Buscar registros" at bounding box center [726, 122] width 54 height 12
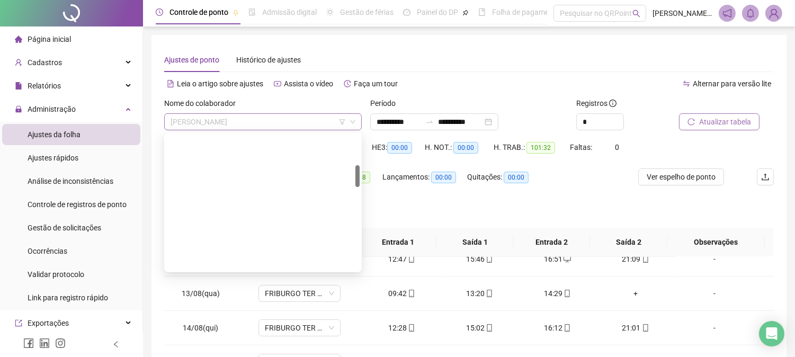
click at [314, 125] on span "[PERSON_NAME]" at bounding box center [263, 122] width 185 height 16
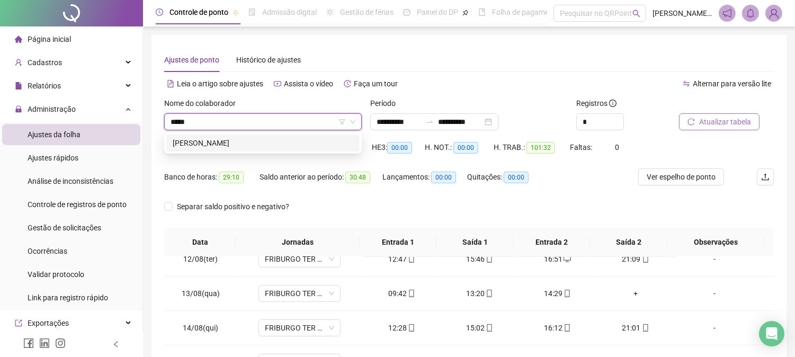
type input "******"
click at [245, 149] on div "[PERSON_NAME]" at bounding box center [262, 143] width 193 height 17
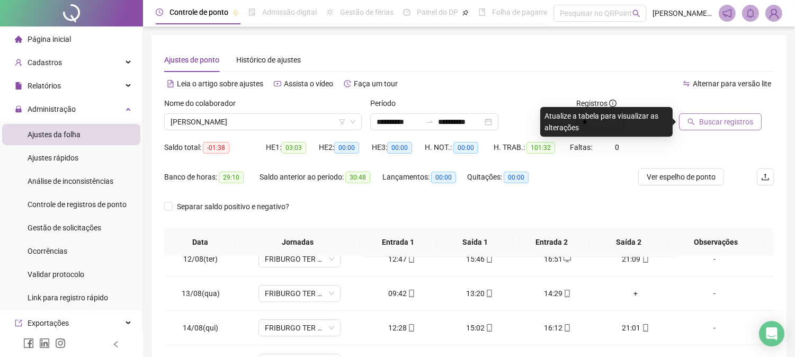
click at [716, 122] on span "Buscar registros" at bounding box center [726, 122] width 54 height 12
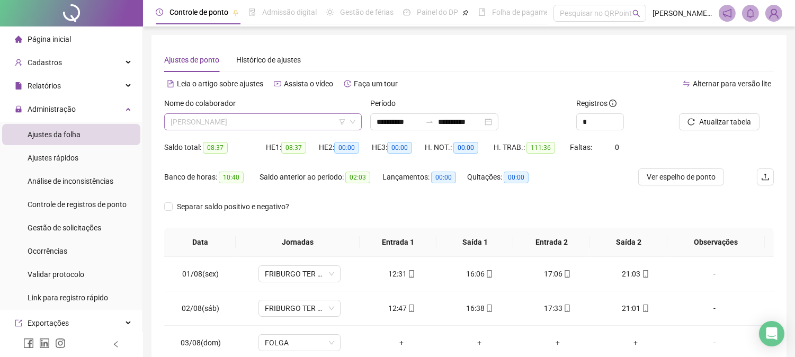
click at [300, 129] on span "[PERSON_NAME]" at bounding box center [263, 122] width 185 height 16
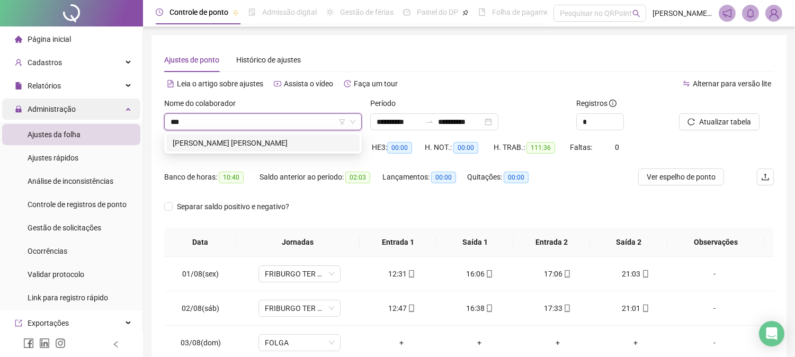
drag, startPoint x: 300, startPoint y: 129, endPoint x: 59, endPoint y: 114, distance: 241.5
click at [59, 114] on div "**********" at bounding box center [397, 271] width 795 height 542
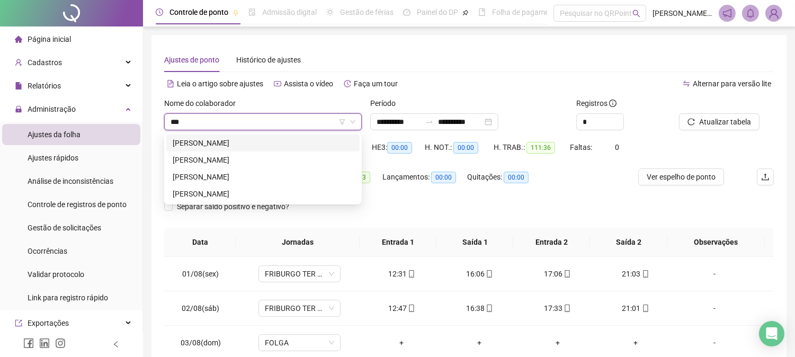
type input "****"
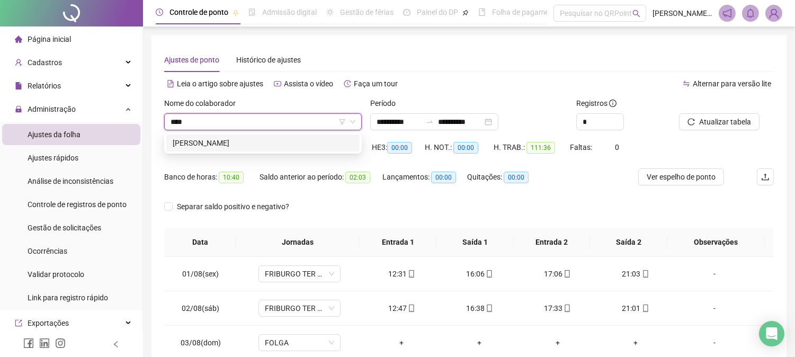
click at [226, 141] on div "[PERSON_NAME]" at bounding box center [263, 143] width 181 height 12
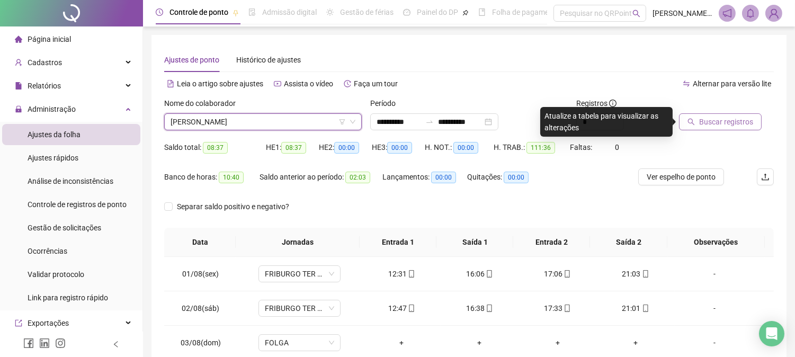
click at [717, 119] on span "Buscar registros" at bounding box center [726, 122] width 54 height 12
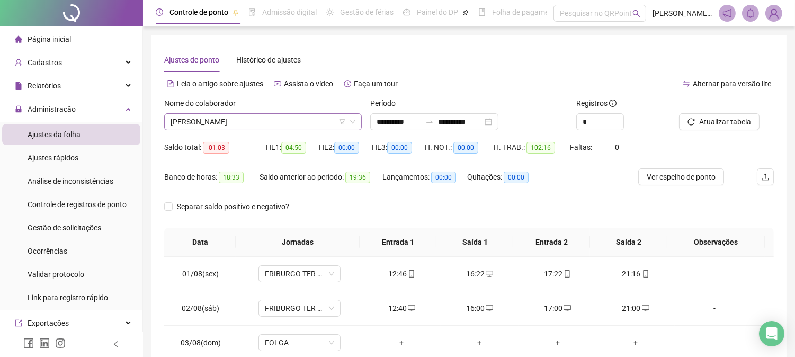
click at [278, 116] on span "[PERSON_NAME]" at bounding box center [263, 122] width 185 height 16
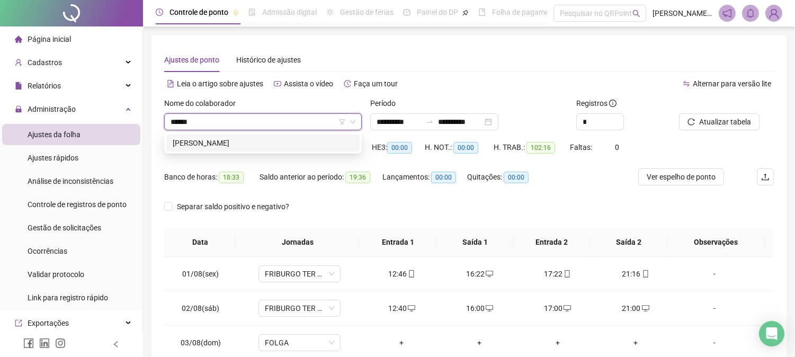
type input "*******"
click at [296, 148] on div "[PERSON_NAME]" at bounding box center [263, 143] width 181 height 12
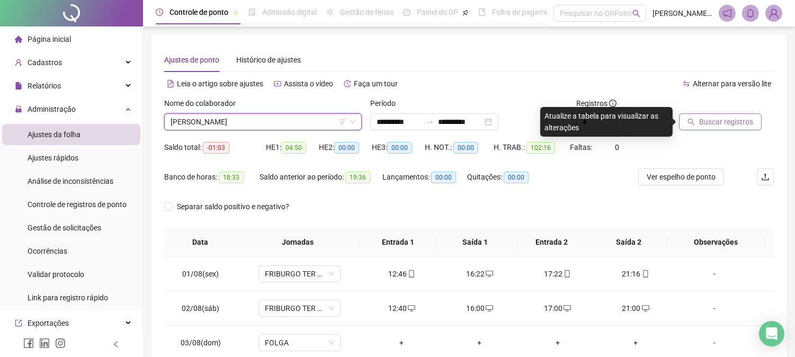
click at [734, 120] on span "Buscar registros" at bounding box center [726, 122] width 54 height 12
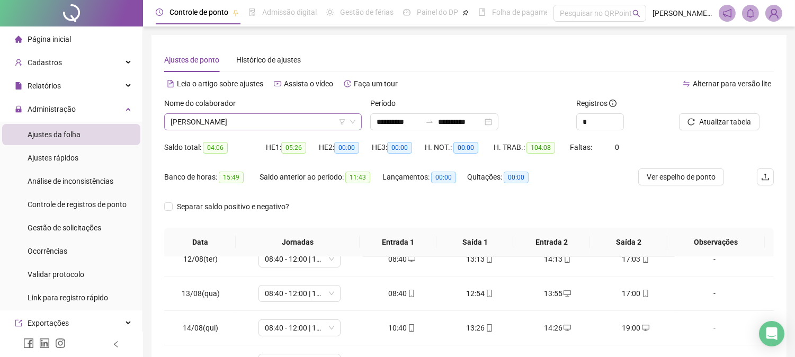
click at [334, 120] on span "[PERSON_NAME]" at bounding box center [263, 122] width 185 height 16
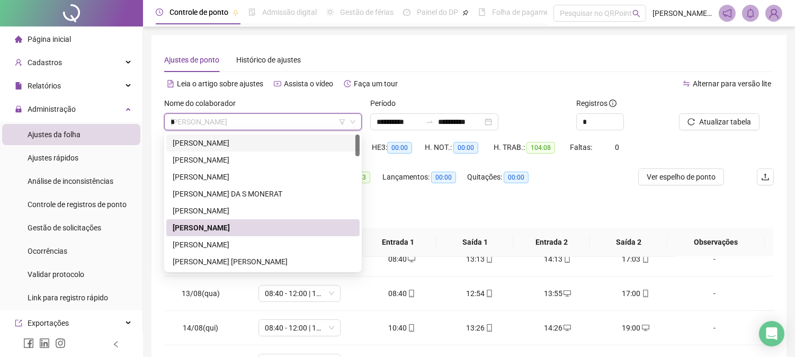
type input "**"
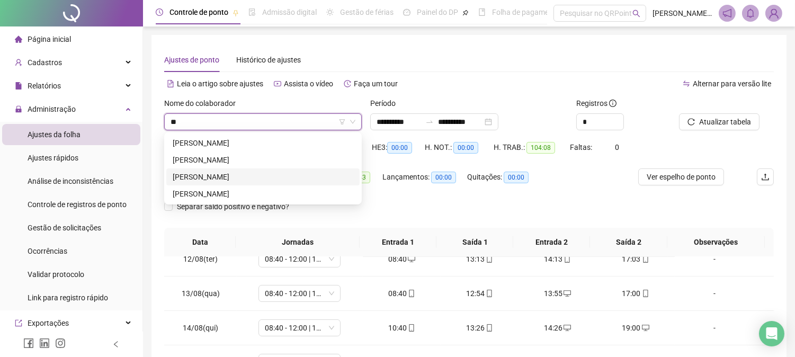
click at [242, 178] on div "[PERSON_NAME]" at bounding box center [263, 177] width 181 height 12
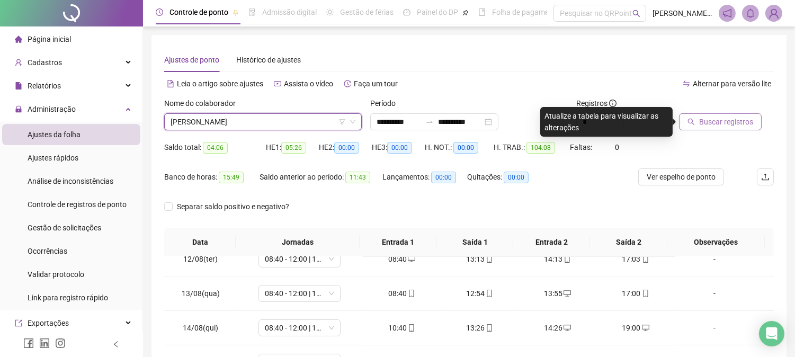
click at [700, 120] on span "Buscar registros" at bounding box center [726, 122] width 54 height 12
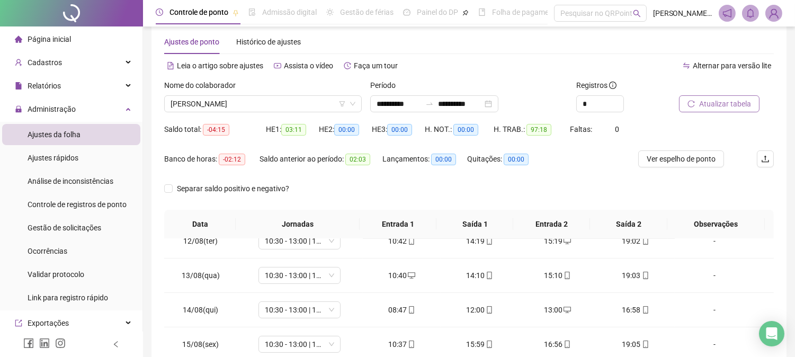
scroll to position [16, 0]
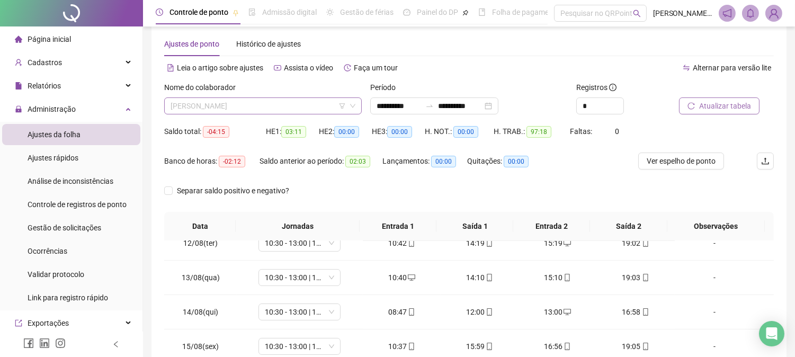
click at [293, 105] on span "[PERSON_NAME]" at bounding box center [263, 106] width 185 height 16
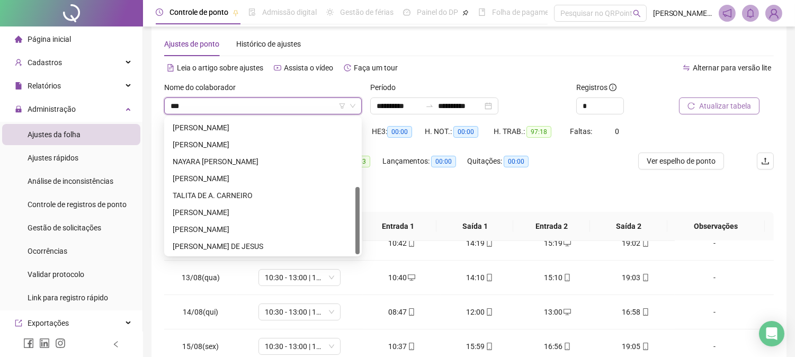
scroll to position [0, 0]
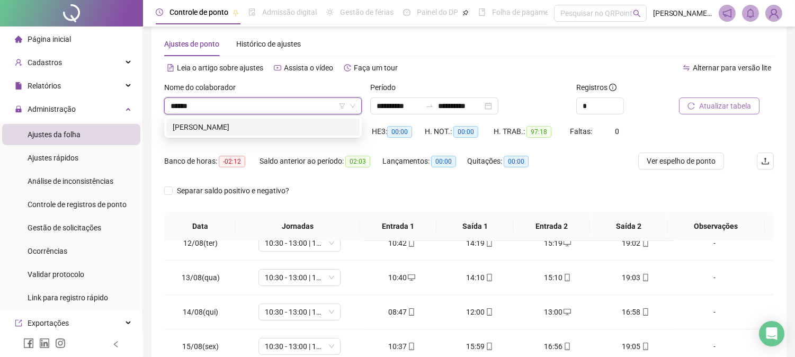
type input "*******"
click at [256, 126] on div "[PERSON_NAME]" at bounding box center [263, 127] width 181 height 12
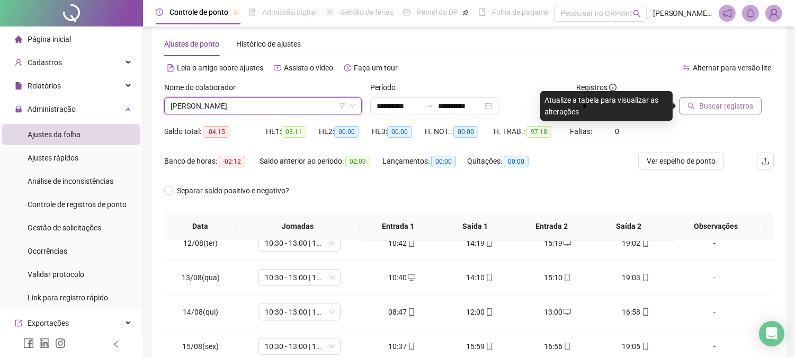
click at [707, 110] on span "Buscar registros" at bounding box center [726, 106] width 54 height 12
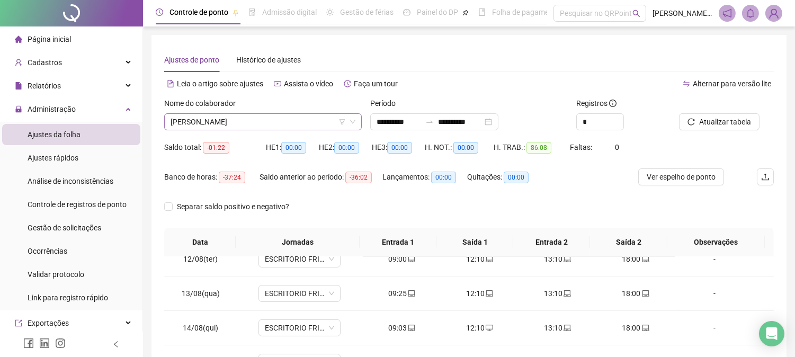
click at [315, 124] on span "[PERSON_NAME]" at bounding box center [263, 122] width 185 height 16
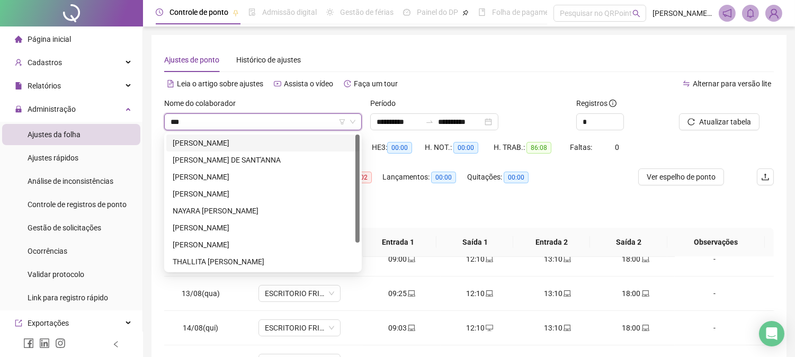
type input "****"
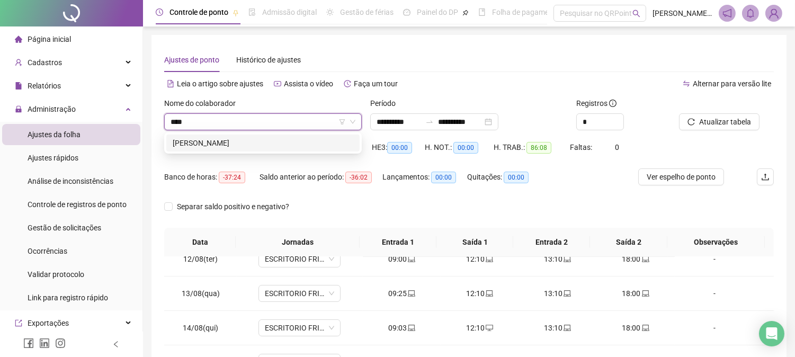
click at [286, 135] on div "[PERSON_NAME]" at bounding box center [262, 143] width 193 height 17
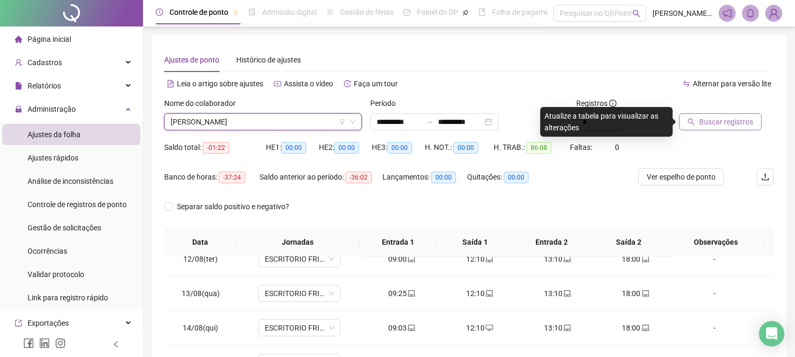
click at [744, 119] on span "Buscar registros" at bounding box center [726, 122] width 54 height 12
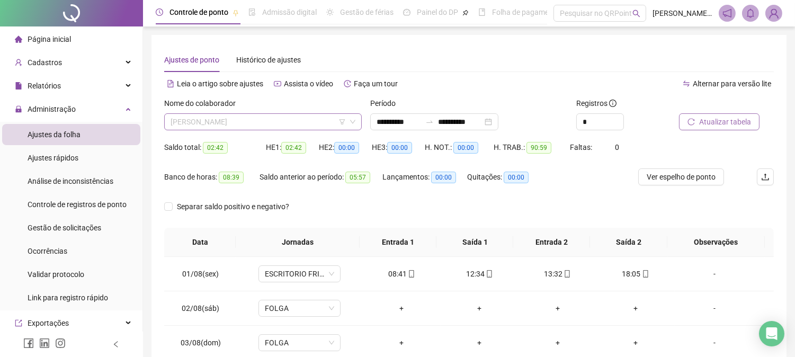
click at [315, 123] on span "[PERSON_NAME]" at bounding box center [263, 122] width 185 height 16
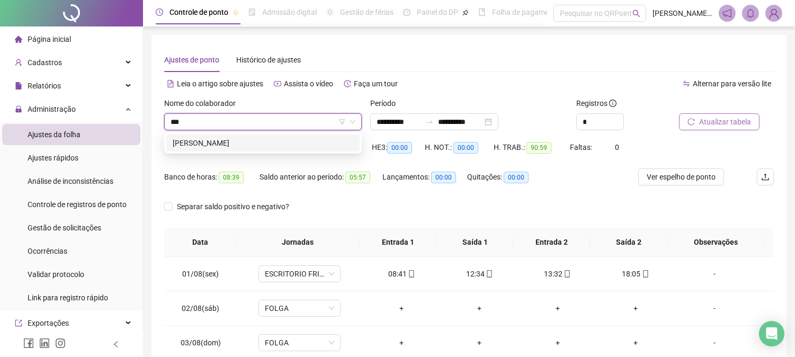
type input "****"
click at [260, 136] on div "[PERSON_NAME]" at bounding box center [262, 143] width 193 height 17
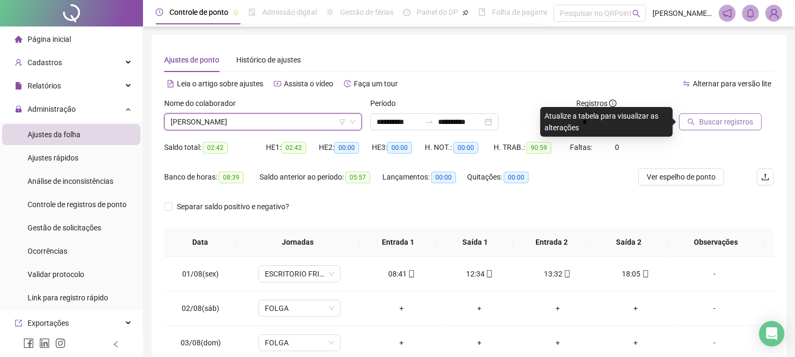
click at [705, 127] on span "Buscar registros" at bounding box center [726, 122] width 54 height 12
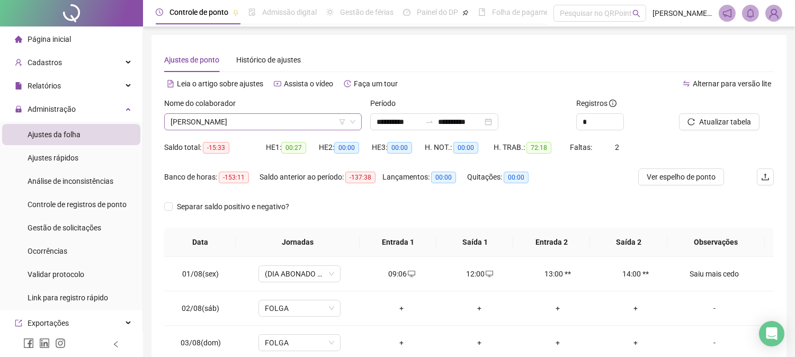
click at [259, 126] on span "[PERSON_NAME]" at bounding box center [263, 122] width 185 height 16
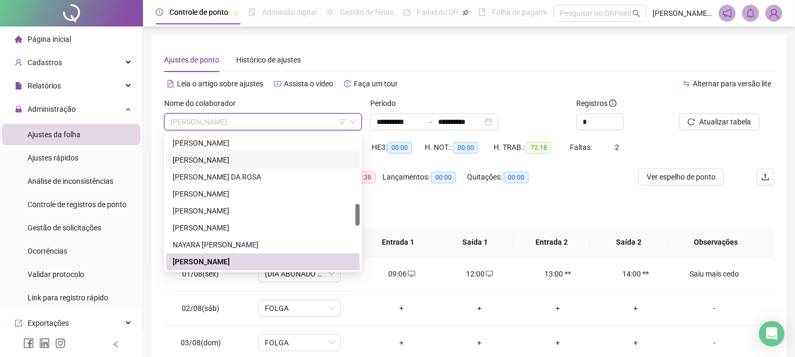
click at [521, 40] on div "**********" at bounding box center [469, 265] width 635 height 461
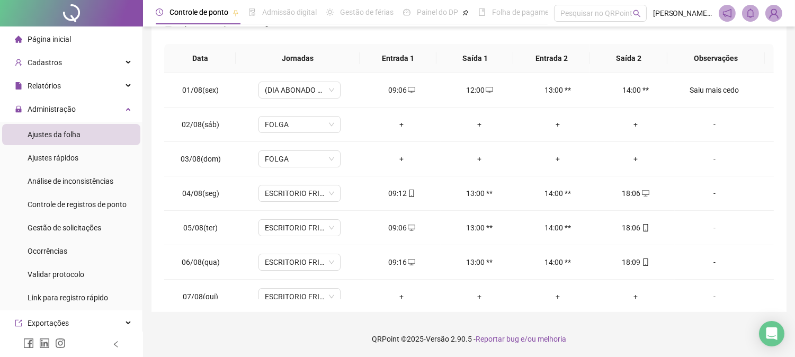
scroll to position [0, 0]
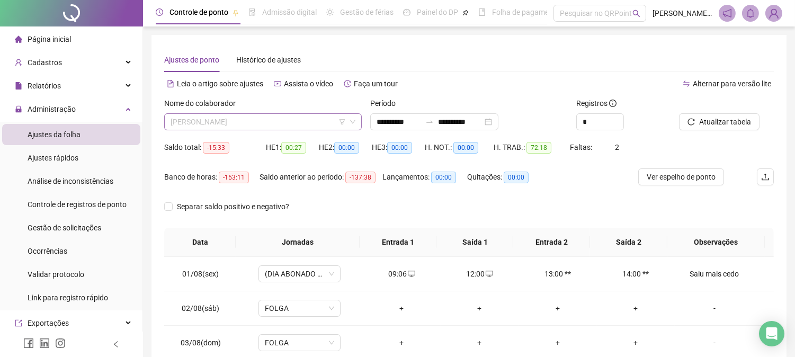
click at [302, 129] on span "[PERSON_NAME]" at bounding box center [263, 122] width 185 height 16
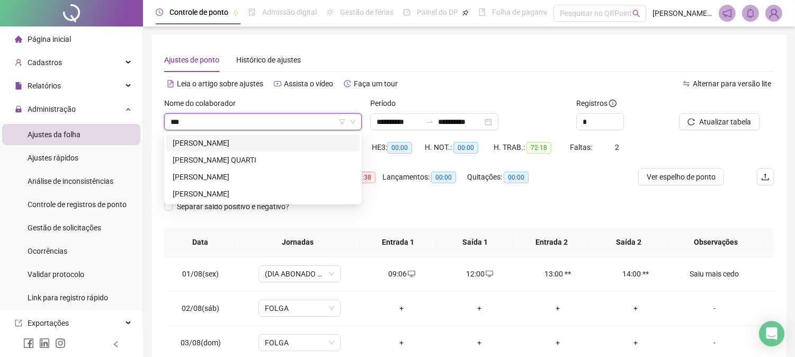
type input "****"
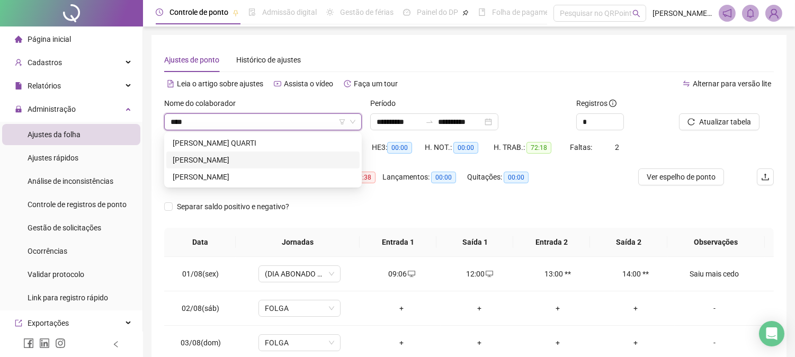
click at [239, 157] on div "[PERSON_NAME]" at bounding box center [263, 160] width 181 height 12
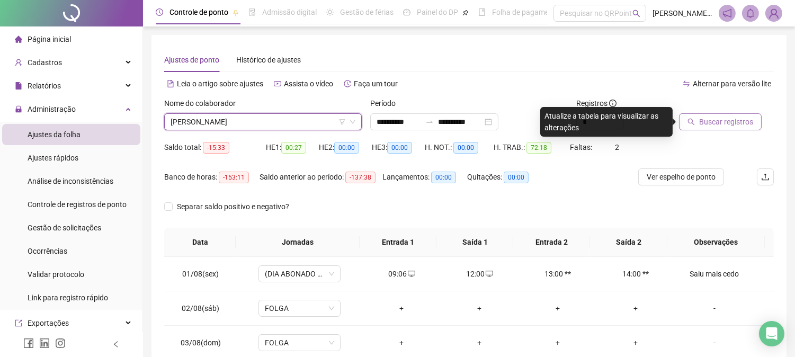
click at [732, 120] on span "Buscar registros" at bounding box center [726, 122] width 54 height 12
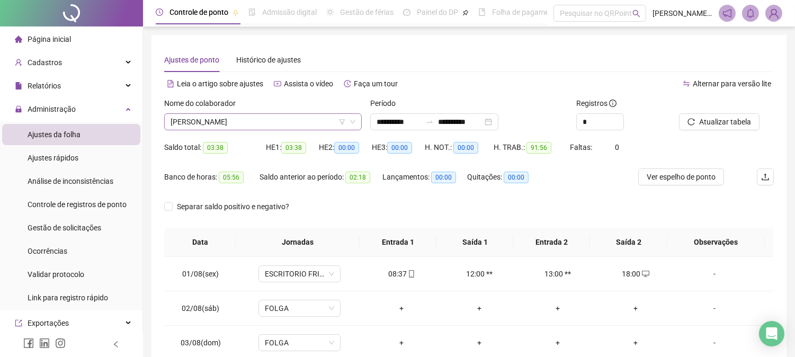
click at [271, 127] on span "[PERSON_NAME]" at bounding box center [263, 122] width 185 height 16
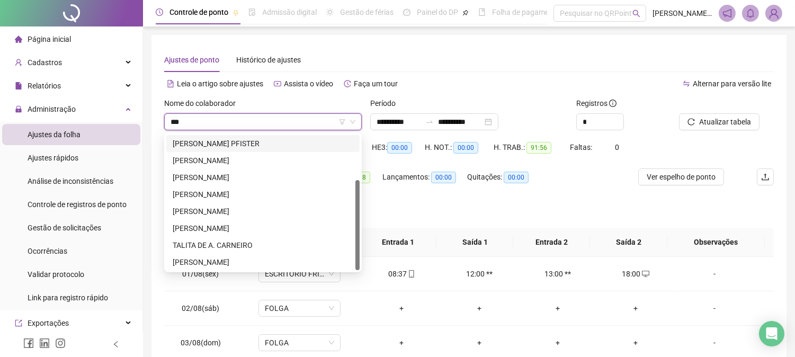
scroll to position [17, 0]
type input "*****"
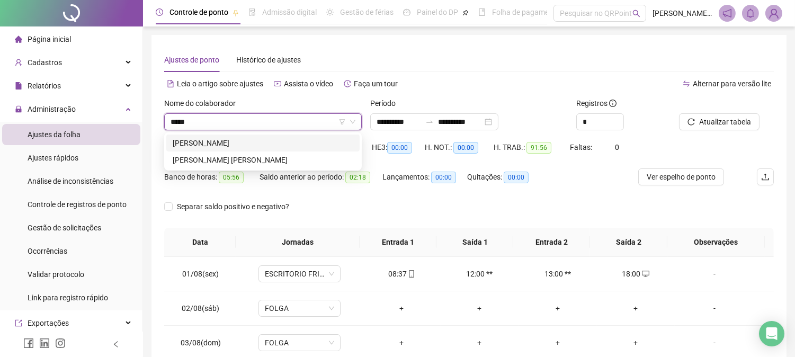
click at [239, 146] on div "[PERSON_NAME]" at bounding box center [263, 143] width 181 height 12
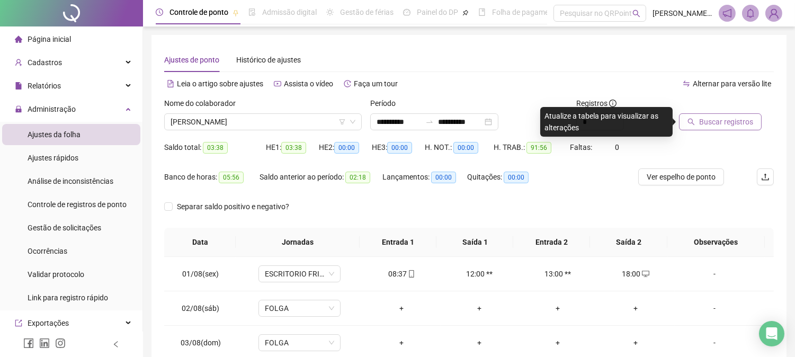
click at [733, 121] on span "Buscar registros" at bounding box center [726, 122] width 54 height 12
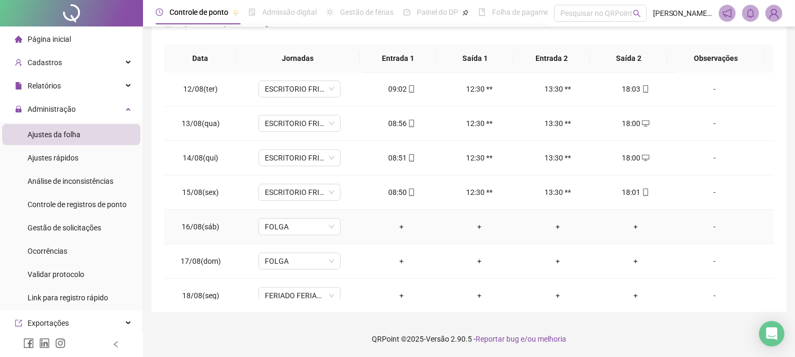
scroll to position [394, 0]
